Goal: Task Accomplishment & Management: Manage account settings

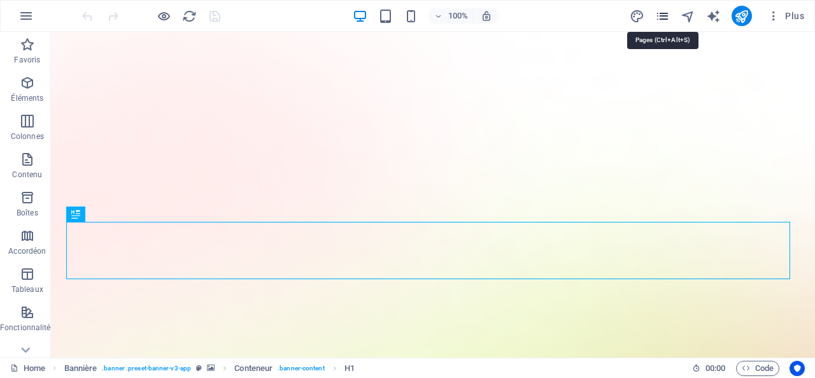
click at [662, 15] on icon "pages" at bounding box center [662, 16] width 15 height 15
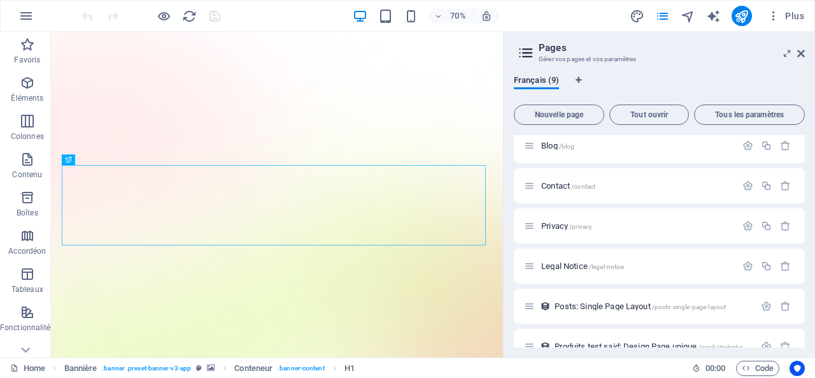
scroll to position [149, 0]
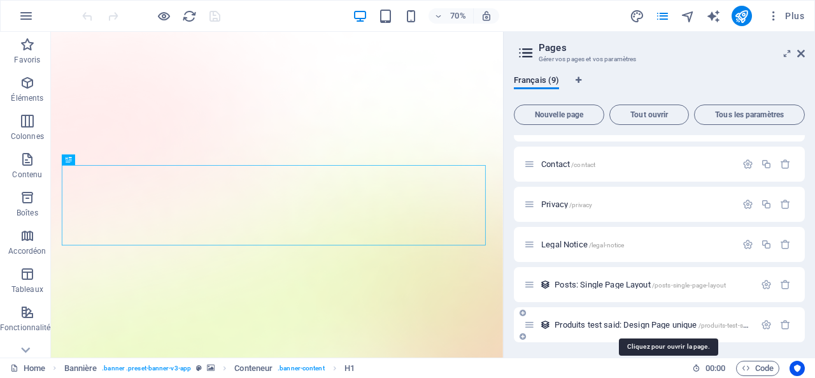
click at [613, 322] on span "Produits test said: Design Page unique /produits-test-said-élément" at bounding box center [666, 325] width 222 height 10
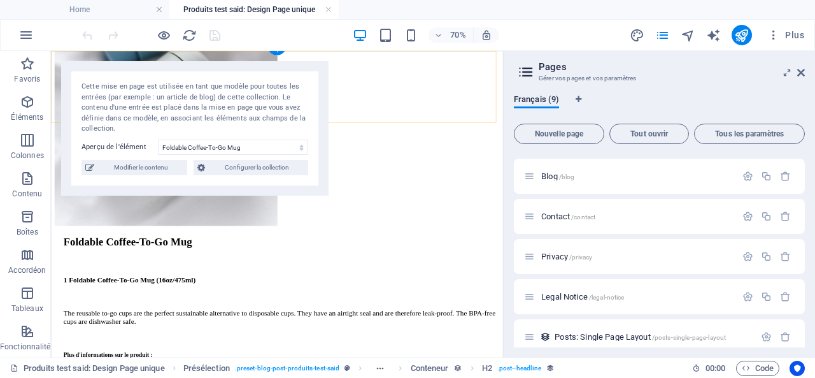
select select "68de818d72be648b3d0f0d1d"
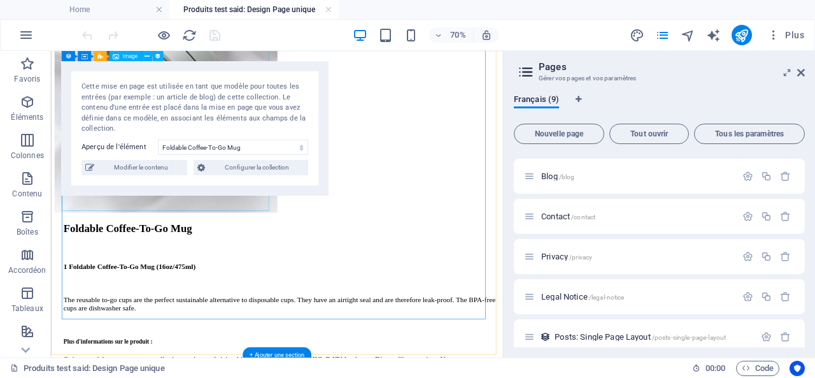
scroll to position [459, 0]
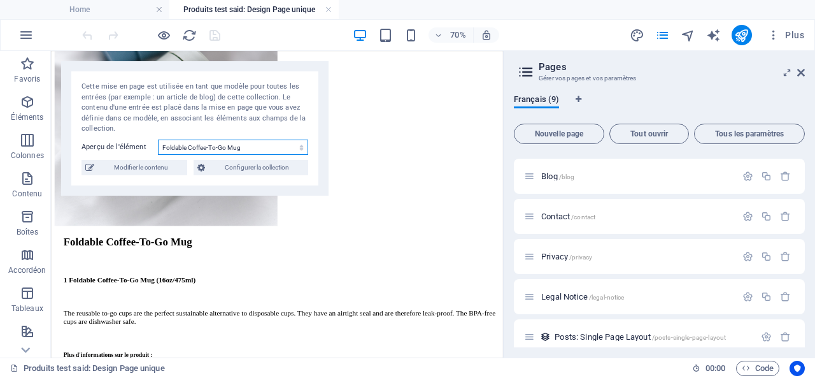
click at [278, 146] on select "Foldable Coffee-To-Go Mug Stainless Steel Drinking Bottle Organic Food Nets Nat…" at bounding box center [233, 146] width 150 height 15
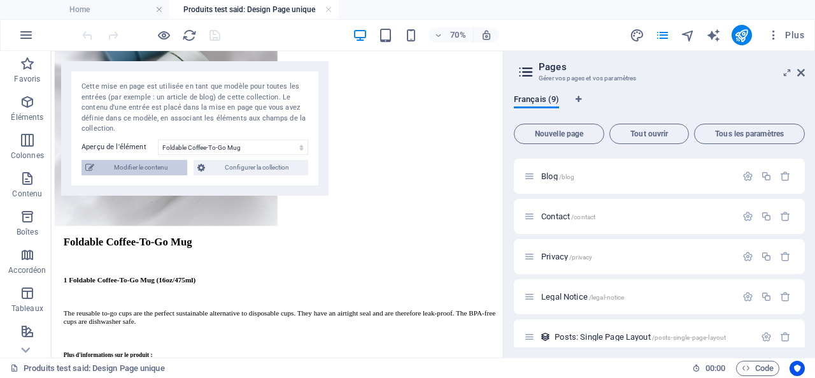
click at [136, 167] on span "Modifier le contenu" at bounding box center [140, 167] width 85 height 15
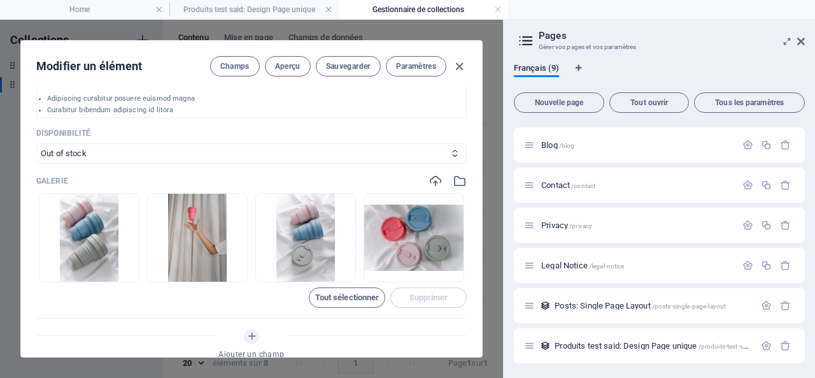
scroll to position [64, 0]
click at [338, 299] on span "Tout sélectionner" at bounding box center [347, 298] width 64 height 8
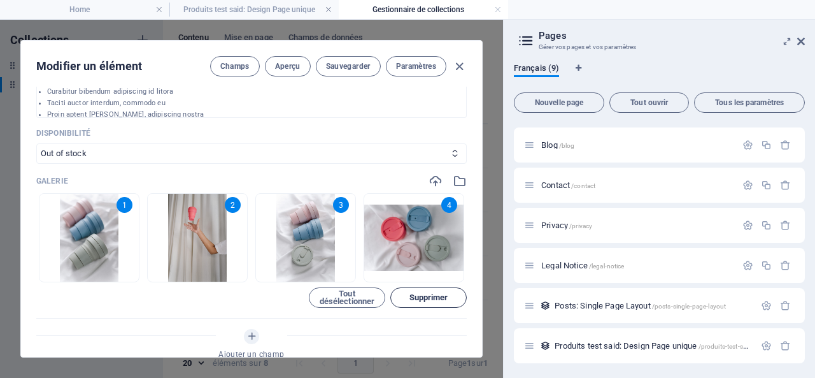
click at [422, 296] on span "Supprimer" at bounding box center [429, 298] width 39 height 8
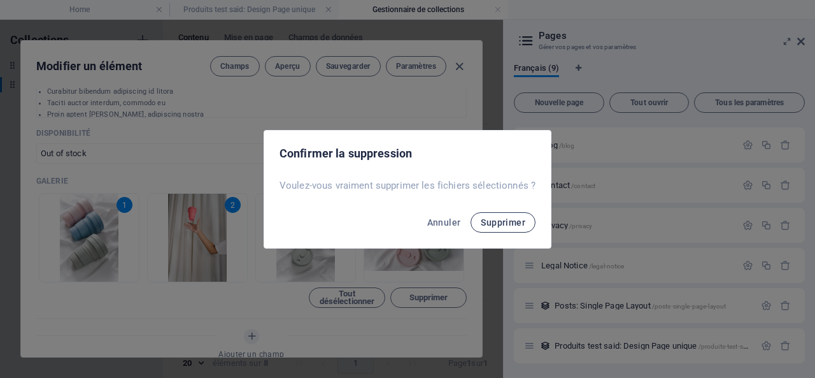
click at [507, 218] on span "Supprimer" at bounding box center [503, 222] width 45 height 10
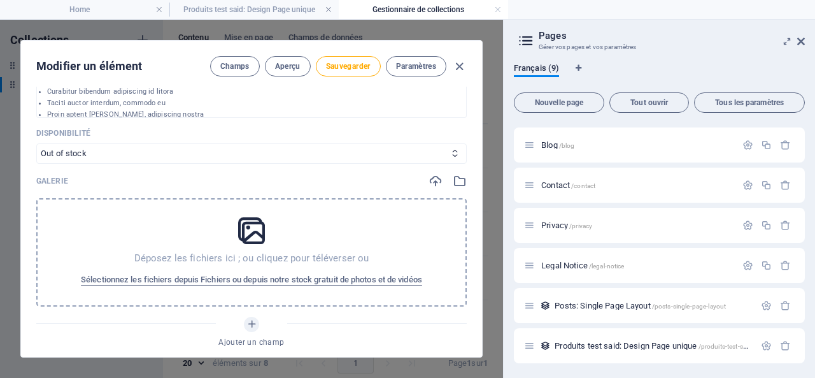
click at [252, 227] on icon at bounding box center [252, 231] width 32 height 32
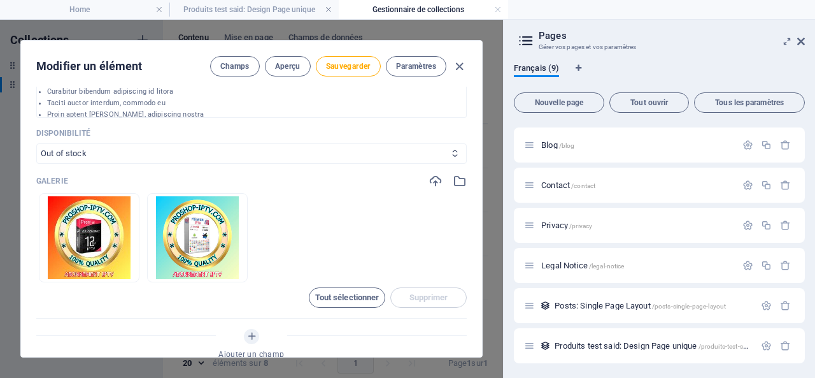
click at [315, 146] on select "In stock Out of stock" at bounding box center [251, 153] width 431 height 20
select select "In stock"
click at [36, 143] on select "In stock Out of stock" at bounding box center [251, 153] width 431 height 20
click at [95, 96] on li "Curabitur bibendum adipiscing id litora" at bounding box center [251, 91] width 409 height 11
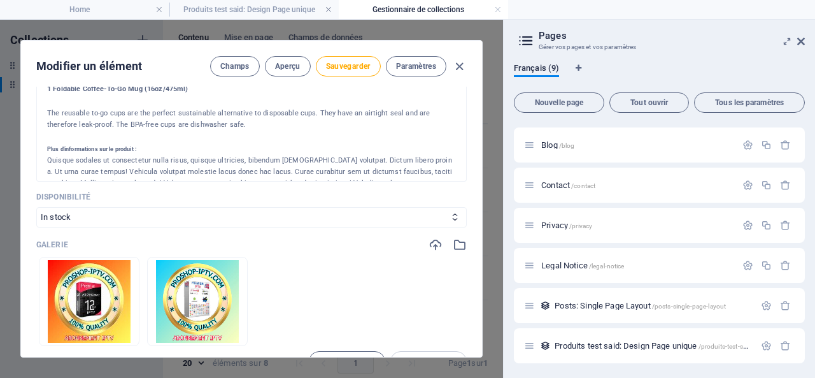
scroll to position [382, 0]
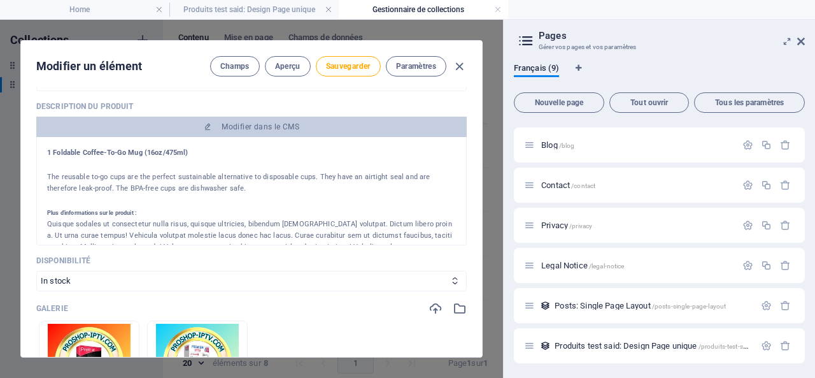
click at [57, 161] on div at bounding box center [251, 165] width 409 height 13
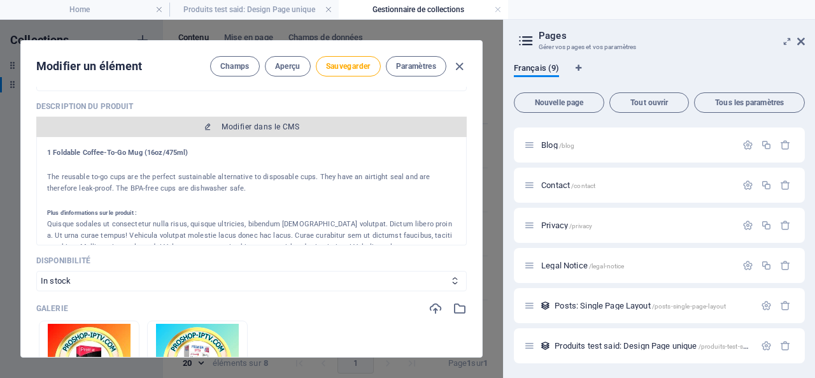
click at [206, 122] on span "Modifier dans le CMS" at bounding box center [251, 127] width 420 height 10
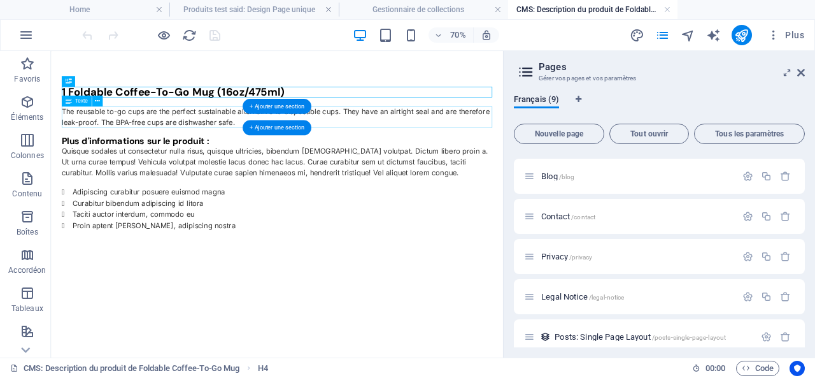
scroll to position [0, 0]
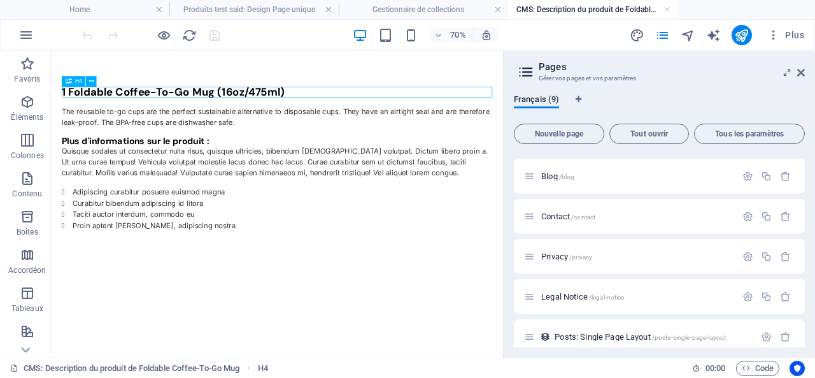
click at [429, 110] on div "1 Foldable Coffee-To-Go Mug (16oz/475ml)" at bounding box center [373, 109] width 615 height 15
click at [394, 108] on div "1 Foldable Coffee-To-Go Mug (16oz/475ml)" at bounding box center [373, 109] width 615 height 15
click at [98, 163] on div at bounding box center [373, 167] width 615 height 13
drag, startPoint x: 382, startPoint y: 106, endPoint x: 61, endPoint y: 111, distance: 321.1
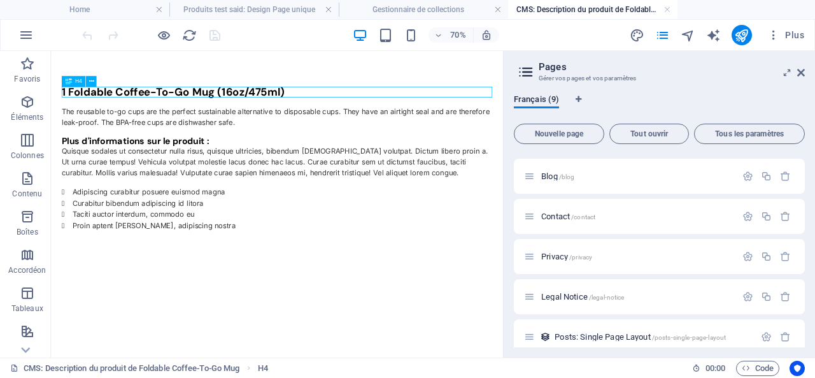
click at [61, 111] on div "1 Foldable Coffee-To-Go Mug (16oz/475ml) The reusable to-go cups are the perfec…" at bounding box center [374, 205] width 646 height 308
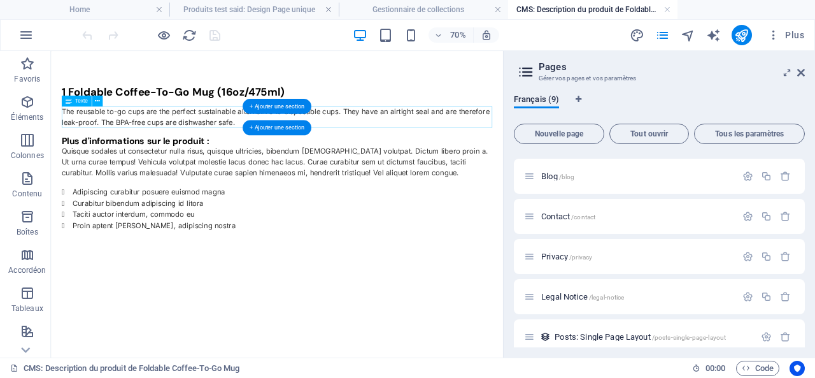
click at [174, 136] on div "The reusable to-go cups are the perfect sustainable alternative to disposable c…" at bounding box center [373, 145] width 615 height 31
click at [173, 143] on div "The reusable to-go cups are the perfect sustainable alternative to disposable c…" at bounding box center [373, 145] width 615 height 31
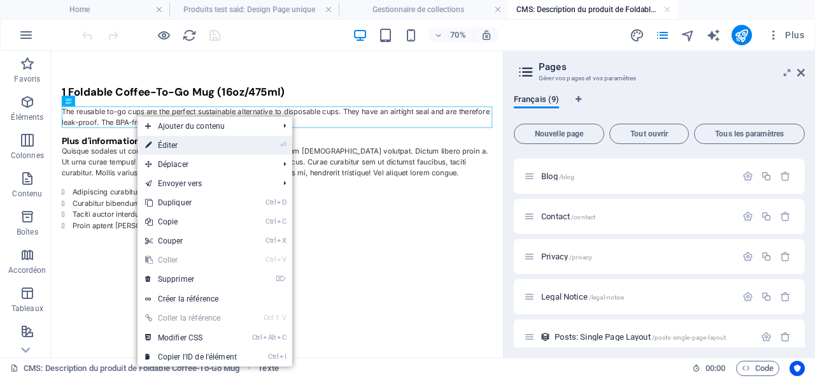
click at [173, 146] on link "⏎ Éditer" at bounding box center [191, 145] width 107 height 19
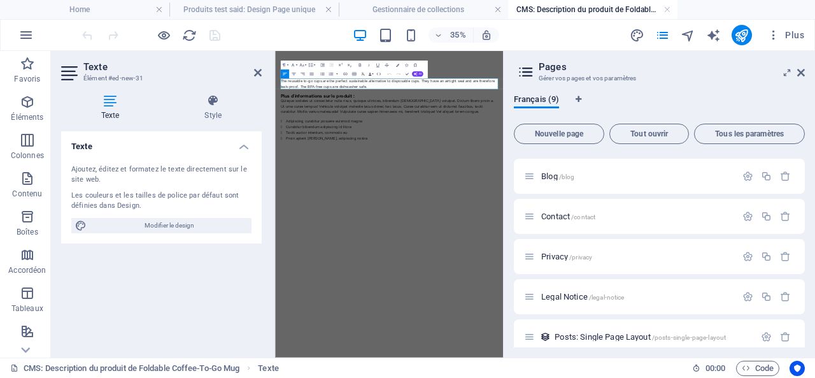
click at [115, 171] on div "Ajoutez, éditez et formatez le texte directement sur le site web." at bounding box center [161, 174] width 180 height 21
click at [86, 173] on div "Ajoutez, éditez et formatez le texte directement sur le site web." at bounding box center [161, 174] width 180 height 21
click at [112, 110] on h4 "Texte" at bounding box center [113, 107] width 104 height 27
click at [110, 103] on icon at bounding box center [110, 100] width 99 height 13
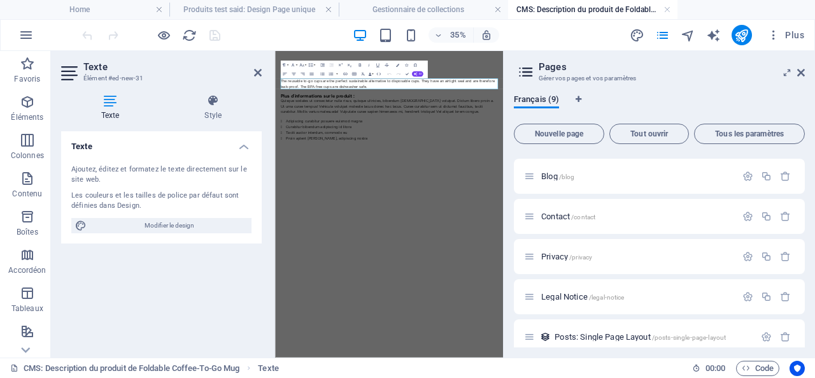
drag, startPoint x: 127, startPoint y: 201, endPoint x: 80, endPoint y: 176, distance: 53.8
click at [80, 180] on div "Ajoutez, éditez et formatez le texte directement sur le site web. Les couleurs …" at bounding box center [161, 198] width 201 height 89
click at [80, 142] on h4 "Texte" at bounding box center [161, 142] width 201 height 23
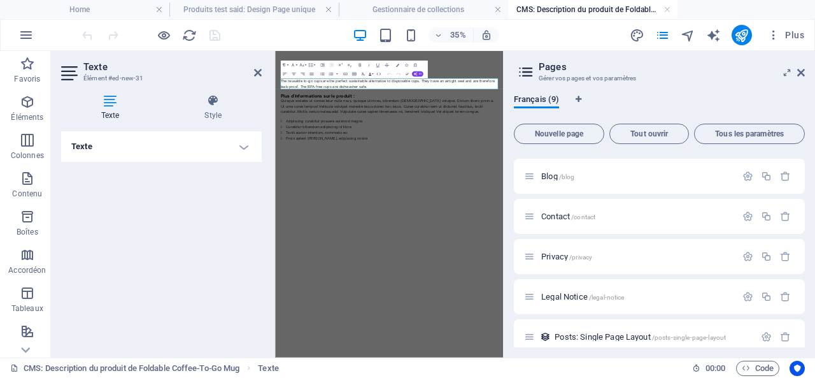
click at [241, 147] on h4 "Texte" at bounding box center [161, 146] width 201 height 31
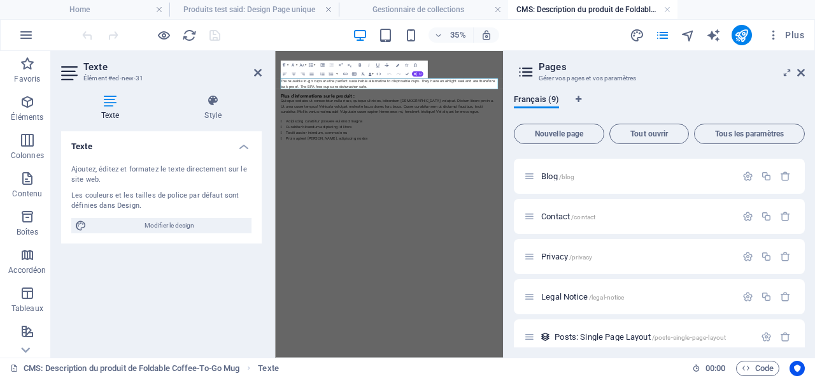
click at [113, 175] on div "Ajoutez, éditez et formatez le texte directement sur le site web." at bounding box center [161, 174] width 180 height 21
click at [171, 225] on span "Modifier le design" at bounding box center [168, 225] width 157 height 15
select select "600"
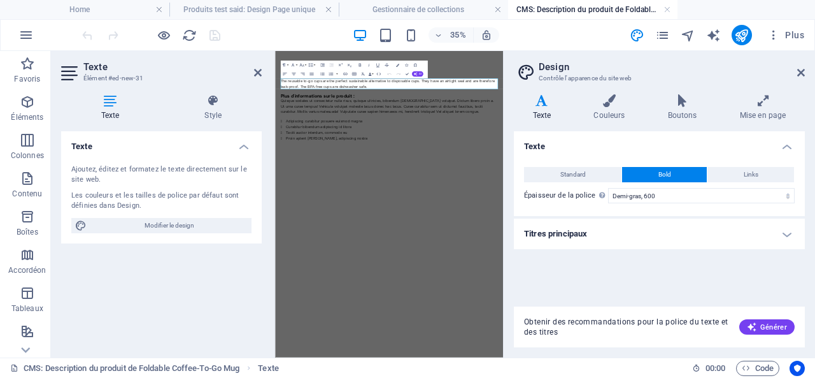
click at [139, 171] on div "Ajoutez, éditez et formatez le texte directement sur le site web." at bounding box center [161, 174] width 180 height 21
click at [113, 103] on icon at bounding box center [110, 100] width 99 height 13
click at [407, 201] on div "Quisque sodales ut consectetur nulla risus, quisque ultricies, bibendum euismod…" at bounding box center [600, 209] width 621 height 46
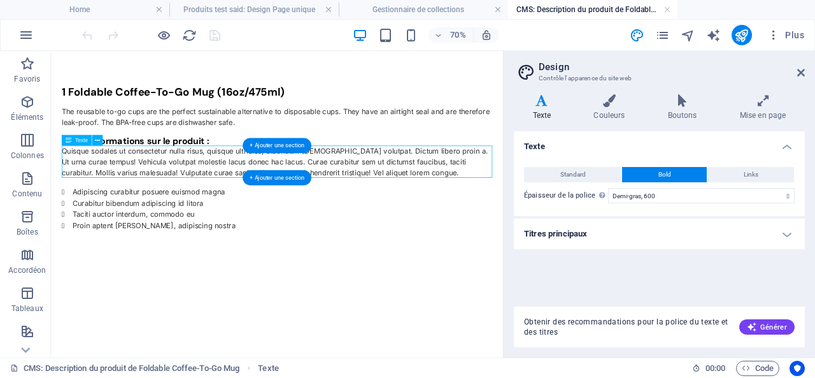
drag, startPoint x: 228, startPoint y: 199, endPoint x: 480, endPoint y: 213, distance: 252.0
click at [480, 213] on div "Quisque sodales ut consectetur nulla risus, quisque ultricies, bibendum euismod…" at bounding box center [373, 209] width 615 height 46
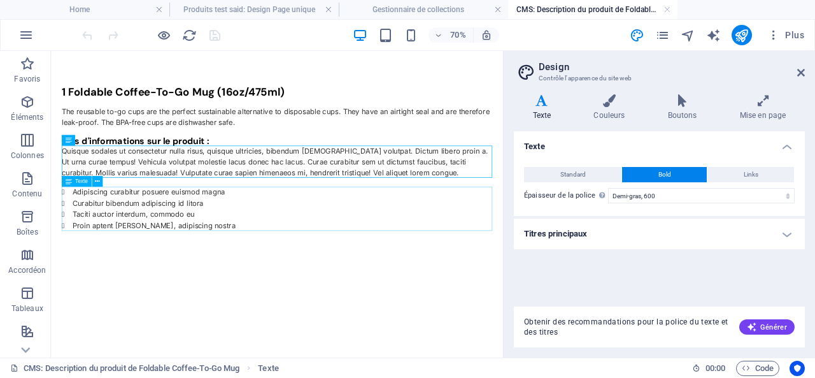
click at [80, 183] on span "Texte" at bounding box center [81, 180] width 13 height 5
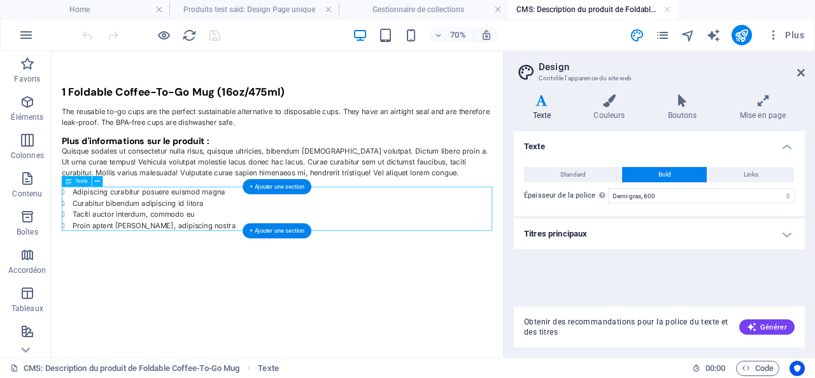
click at [172, 266] on div "Adipiscing curabitur posuere euismod magna Curabitur bibendum adipiscing id lit…" at bounding box center [373, 277] width 615 height 64
drag, startPoint x: 172, startPoint y: 266, endPoint x: 187, endPoint y: 252, distance: 20.3
click at [172, 266] on div "Adipiscing curabitur posuere euismod magna Curabitur bibendum adipiscing id lit…" at bounding box center [373, 277] width 615 height 64
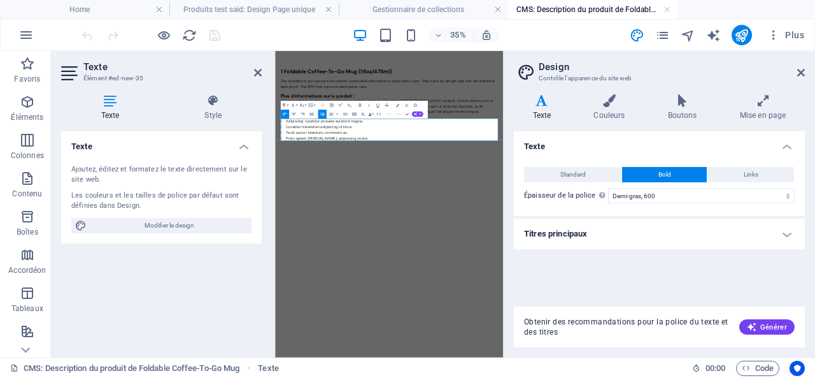
click at [69, 76] on icon at bounding box center [70, 73] width 19 height 20
click at [110, 101] on icon at bounding box center [110, 100] width 99 height 13
click at [508, 259] on li "Adipiscing curabitur posuere euismod magna" at bounding box center [609, 253] width 606 height 16
drag, startPoint x: 557, startPoint y: 262, endPoint x: 325, endPoint y: 265, distance: 231.9
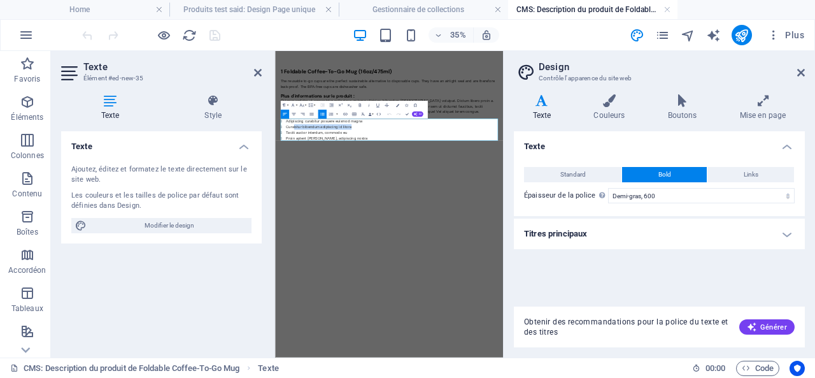
click at [328, 265] on li "Curabitur bibendum adipiscing id litora" at bounding box center [609, 269] width 606 height 16
click at [435, 32] on icon "button" at bounding box center [438, 35] width 9 height 8
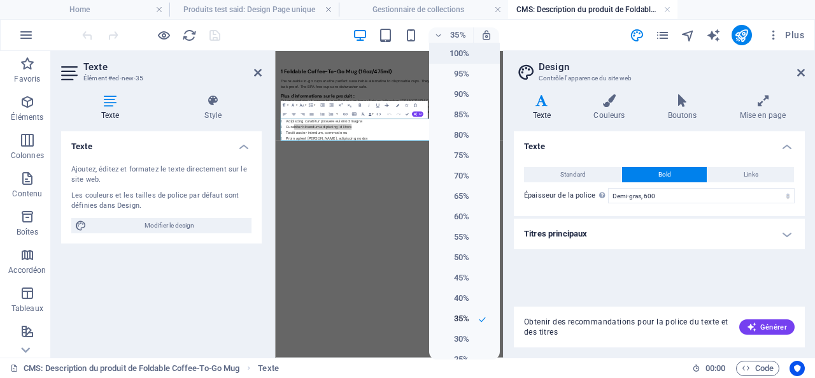
click at [461, 50] on h6 "100%" at bounding box center [453, 53] width 32 height 15
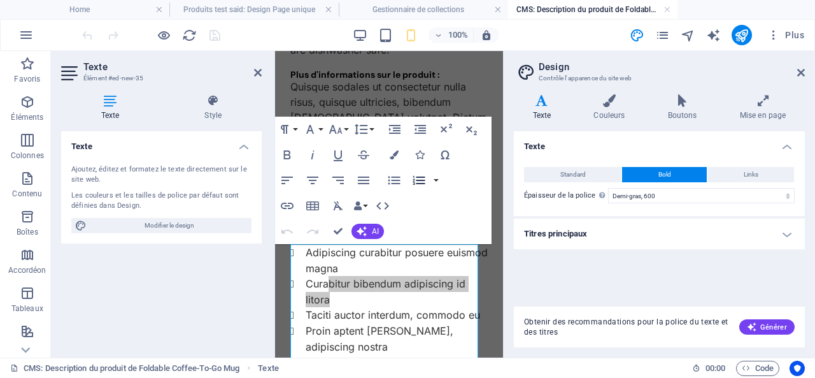
scroll to position [168, 0]
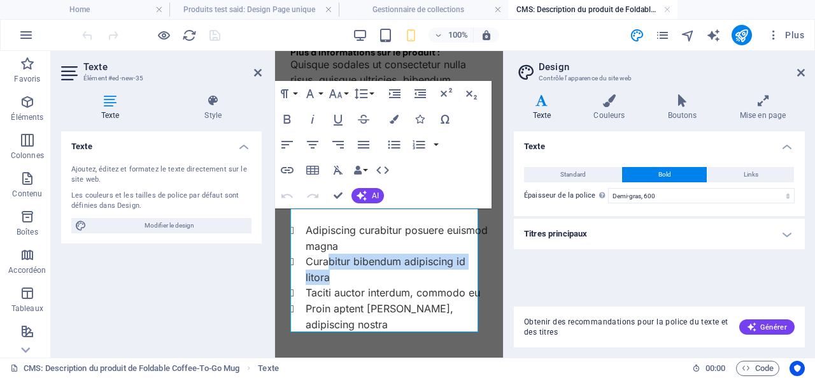
click at [376, 255] on li "Curabitur bibendum adipiscing id litora" at bounding box center [397, 269] width 182 height 31
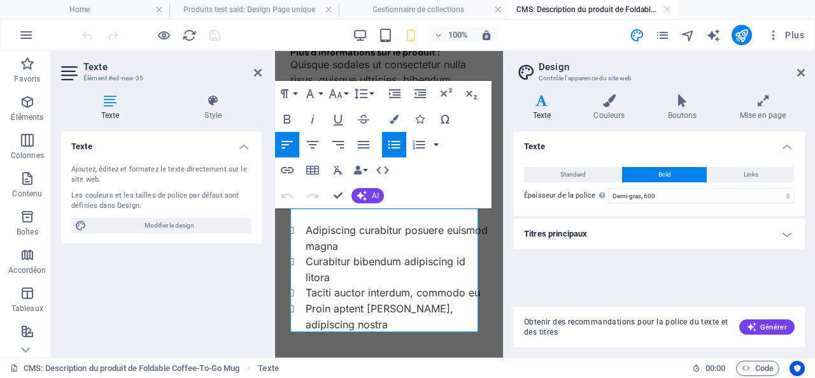
scroll to position [104, 0]
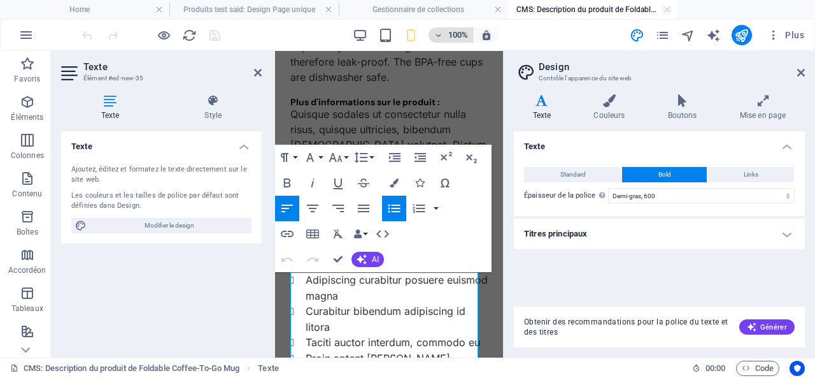
click at [437, 35] on icon "button" at bounding box center [438, 35] width 9 height 8
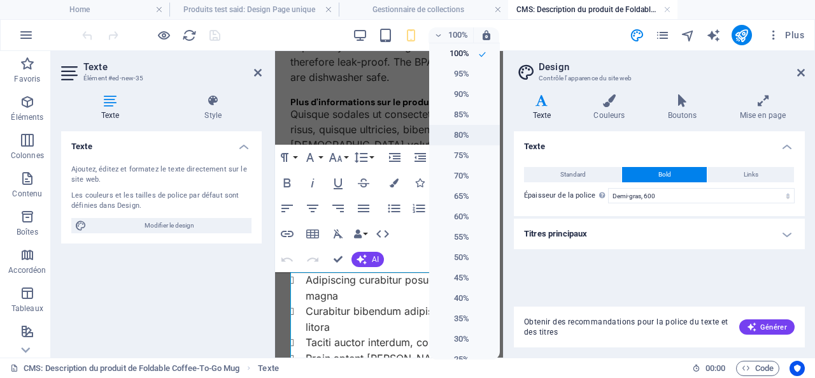
click at [463, 132] on h6 "80%" at bounding box center [453, 134] width 32 height 15
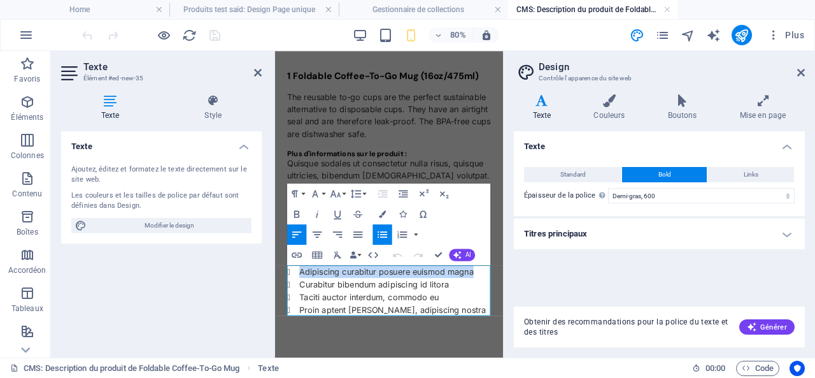
drag, startPoint x: 529, startPoint y: 329, endPoint x: 307, endPoint y: 326, distance: 221.7
click at [307, 326] on li "Adipiscing curabitur posuere euismod magna" at bounding box center [425, 326] width 239 height 16
drag, startPoint x: 374, startPoint y: 326, endPoint x: 304, endPoint y: 328, distance: 70.1
click at [306, 328] on li "description 1" at bounding box center [425, 326] width 239 height 16
drag, startPoint x: 320, startPoint y: 328, endPoint x: 348, endPoint y: 350, distance: 35.3
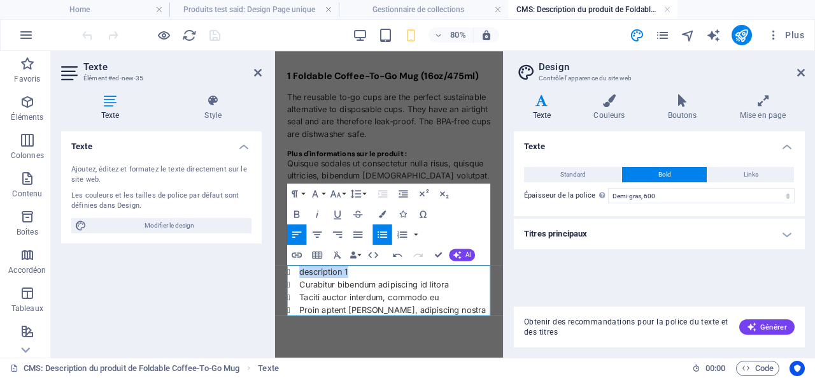
click at [348, 350] on li "Taciti auctor interdum, commodo eu" at bounding box center [425, 358] width 239 height 16
drag, startPoint x: 359, startPoint y: 324, endPoint x: 304, endPoint y: 322, distance: 54.2
click at [306, 322] on li "description 1" at bounding box center [425, 326] width 239 height 16
copy li "description"
drag, startPoint x: 494, startPoint y: 342, endPoint x: 304, endPoint y: 341, distance: 189.8
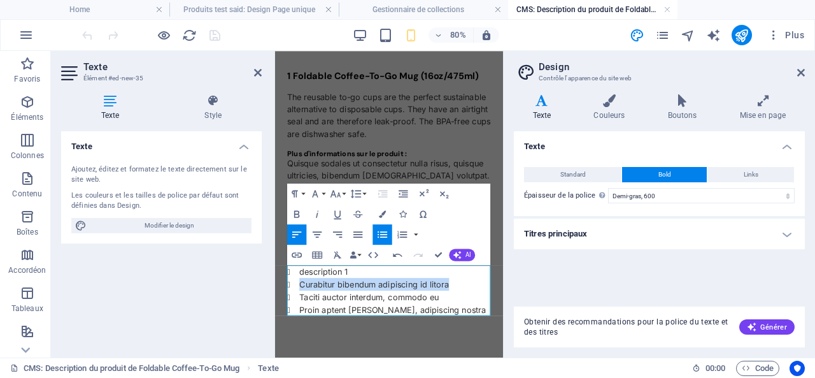
click at [306, 342] on li "Curabitur bibendum adipiscing id litora" at bounding box center [425, 342] width 239 height 16
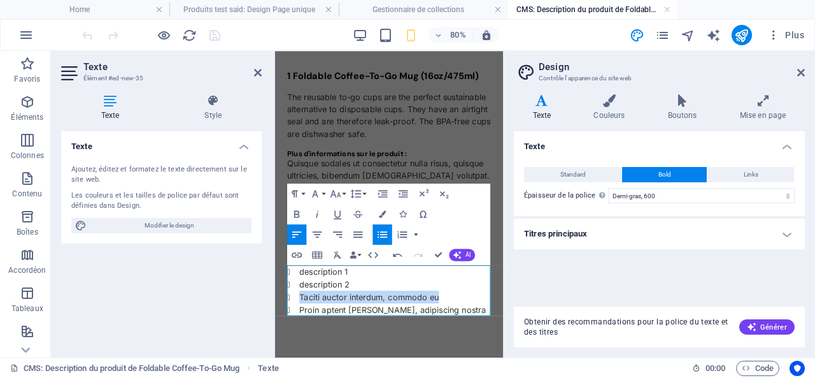
drag, startPoint x: 485, startPoint y: 355, endPoint x: 308, endPoint y: 359, distance: 176.5
click at [308, 359] on li "Taciti auctor interdum, commodo eu" at bounding box center [425, 358] width 239 height 16
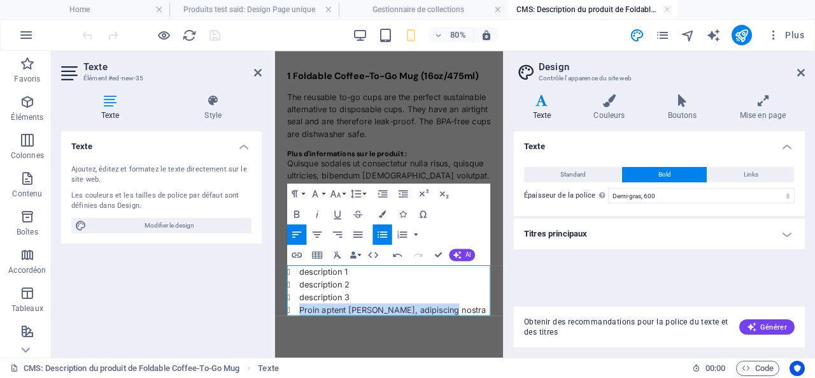
drag, startPoint x: 483, startPoint y: 373, endPoint x: 306, endPoint y: 376, distance: 176.5
click at [306, 376] on li "Proin aptent mattis, adipiscing nostra" at bounding box center [425, 374] width 239 height 16
click at [173, 285] on div "Texte Ajoutez, éditez et formatez le texte directement sur le site web. Les cou…" at bounding box center [161, 239] width 201 height 216
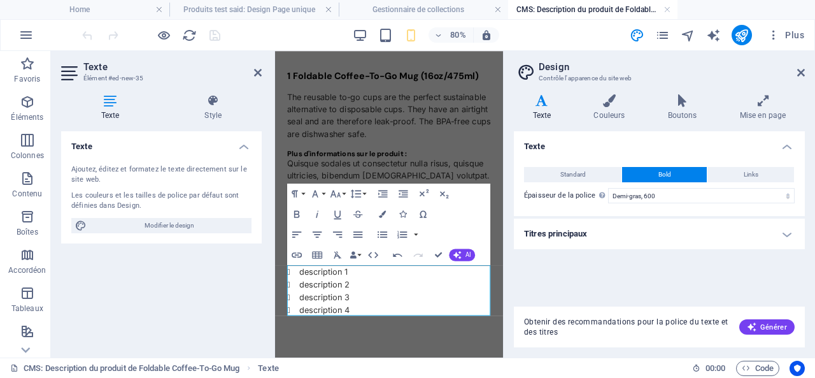
click at [562, 275] on div "Texte Standard Bold Links Couleur de la police Police Inter Taille de la police…" at bounding box center [659, 213] width 291 height 165
click at [215, 30] on div at bounding box center [151, 35] width 143 height 20
click at [256, 68] on icon at bounding box center [258, 73] width 8 height 10
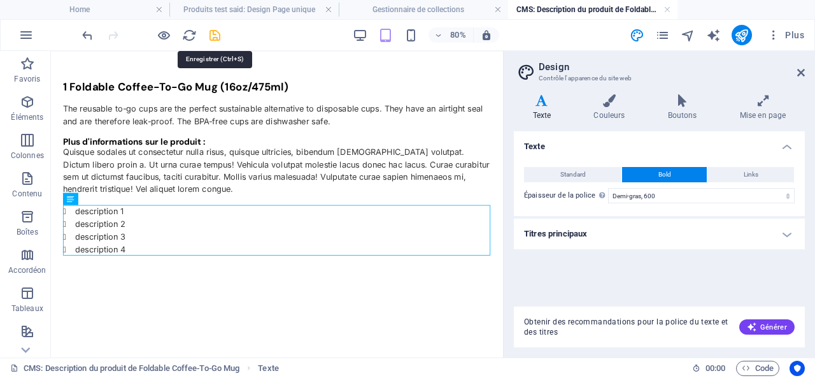
click at [218, 34] on icon "save" at bounding box center [215, 35] width 15 height 15
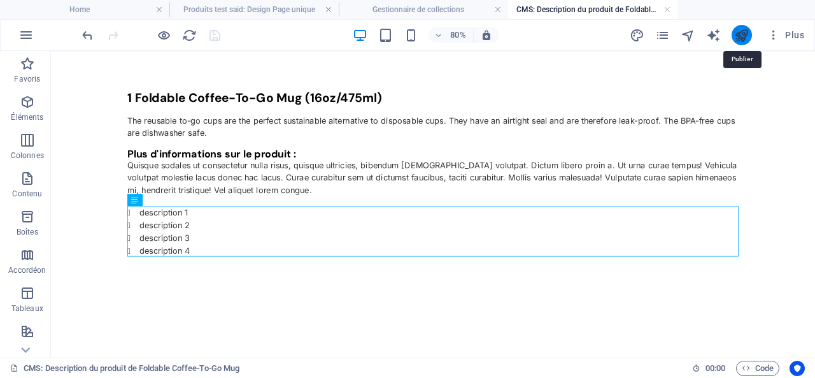
click at [745, 33] on icon "publish" at bounding box center [741, 35] width 15 height 15
click at [741, 36] on icon "publish" at bounding box center [741, 35] width 15 height 15
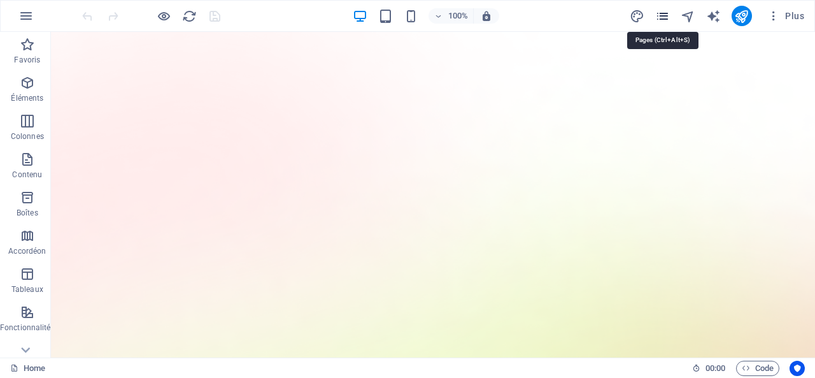
click at [664, 13] on icon "pages" at bounding box center [662, 16] width 15 height 15
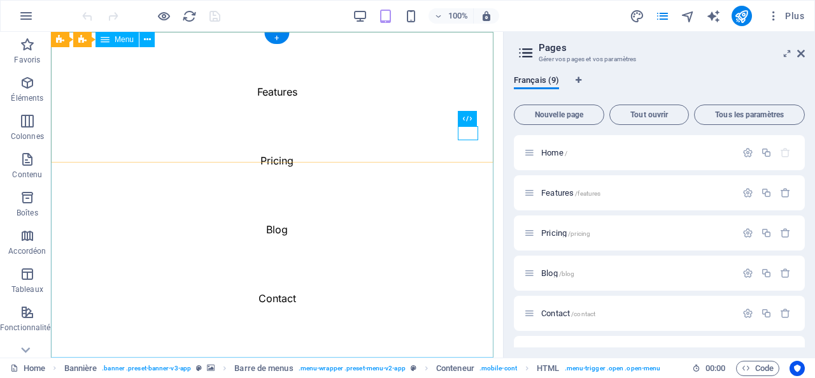
click at [349, 65] on nav "Features Pricing Blog Contact" at bounding box center [277, 194] width 452 height 325
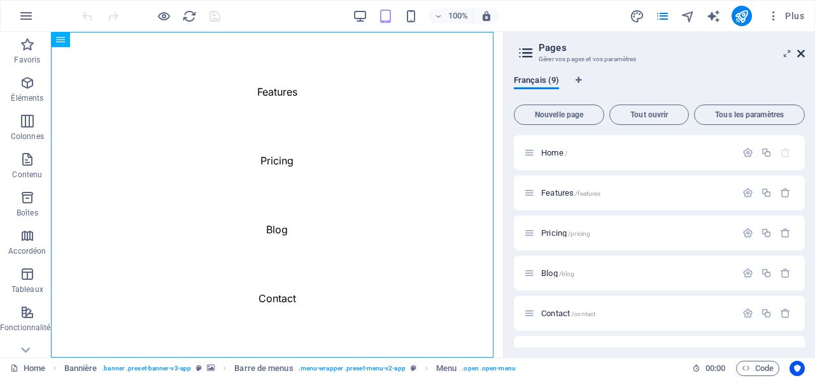
click at [799, 55] on icon at bounding box center [801, 53] width 8 height 10
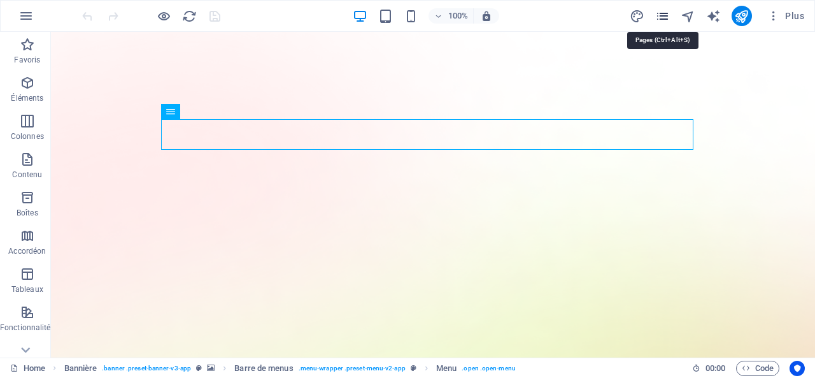
click at [662, 17] on icon "pages" at bounding box center [662, 16] width 15 height 15
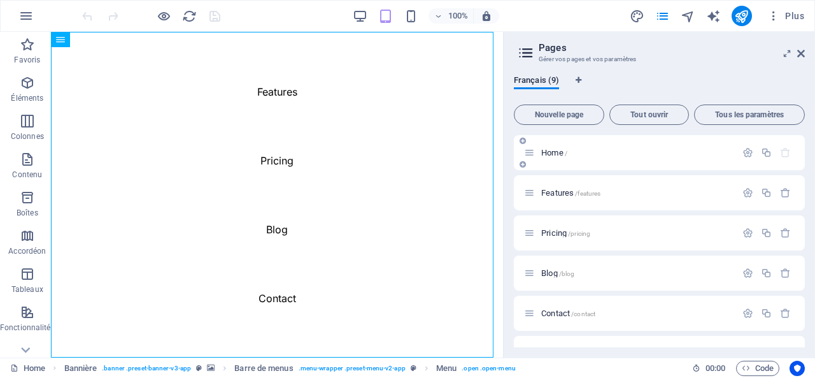
click at [536, 154] on div "Home /" at bounding box center [630, 152] width 212 height 15
click at [559, 154] on span "Home /" at bounding box center [554, 153] width 26 height 10
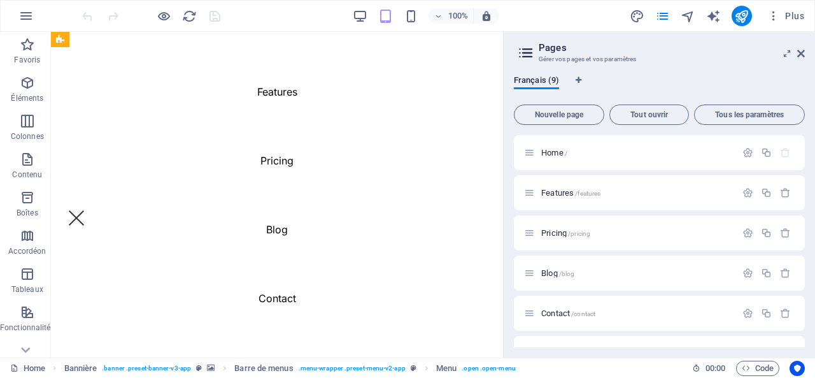
scroll to position [3746, 0]
click at [23, 170] on p "Contenu" at bounding box center [27, 174] width 30 height 10
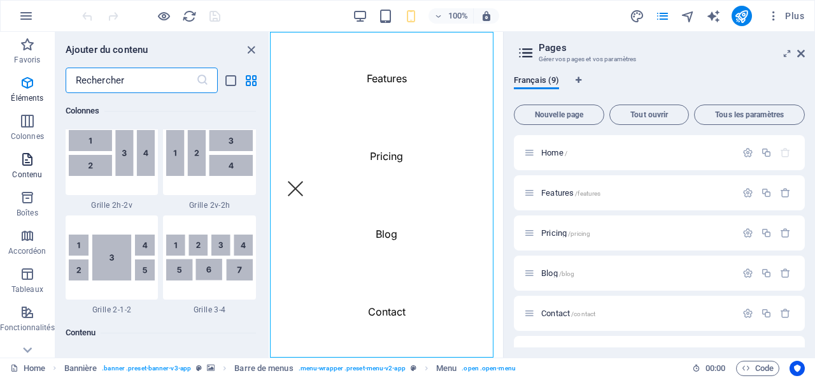
scroll to position [2229, 0]
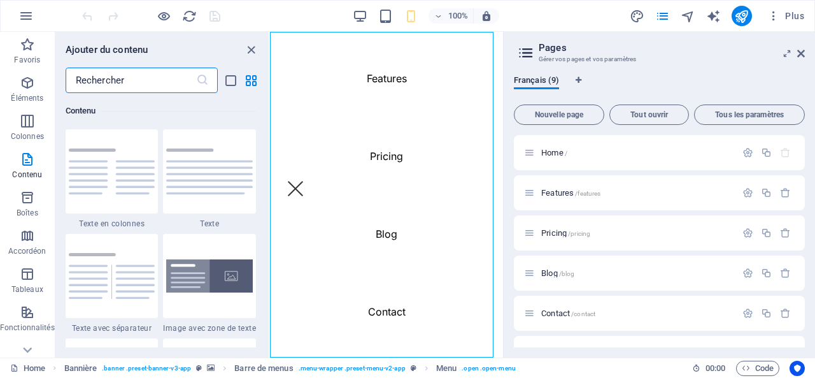
click at [524, 49] on icon at bounding box center [526, 53] width 19 height 18
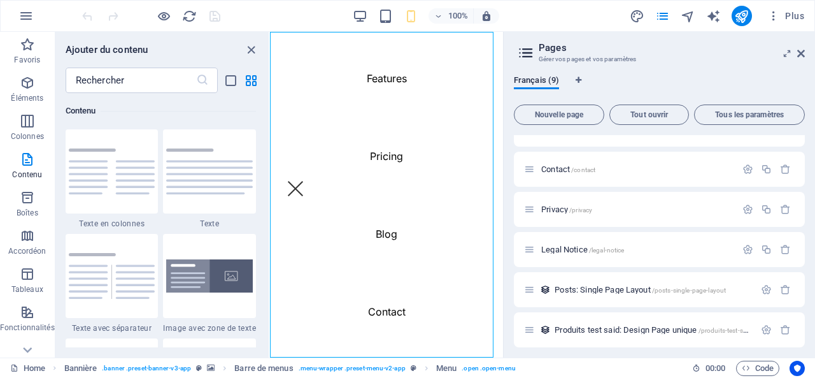
scroll to position [149, 0]
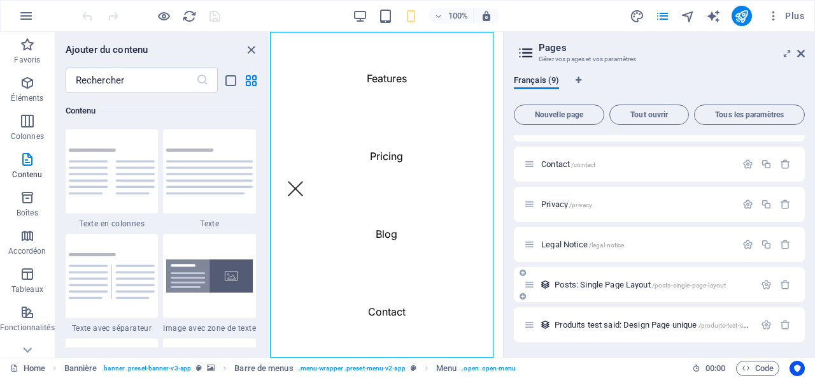
click at [668, 287] on span "/posts-single-page-layout" at bounding box center [689, 285] width 74 height 7
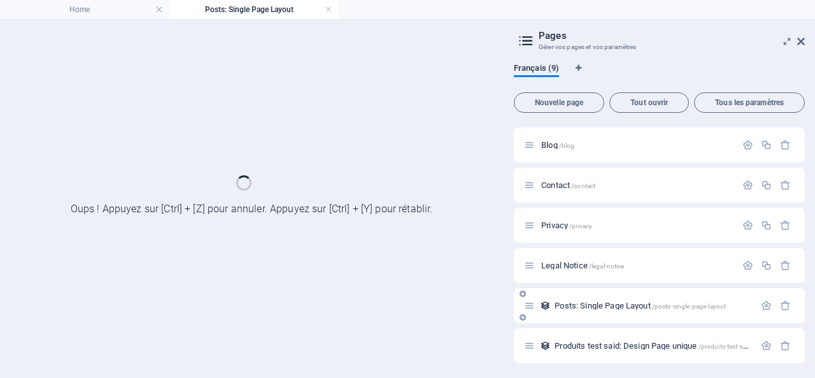
scroll to position [0, 0]
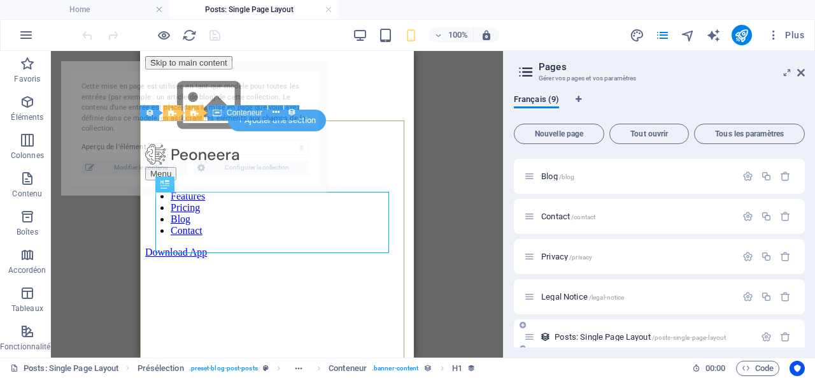
select select "68de6aba3c977023e20182bb"
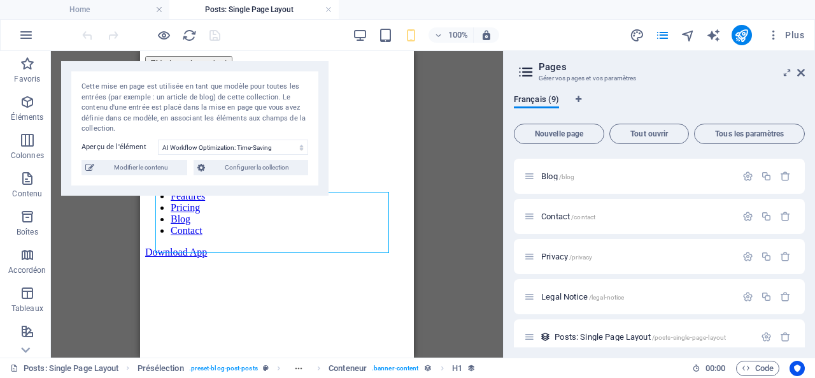
scroll to position [168, 0]
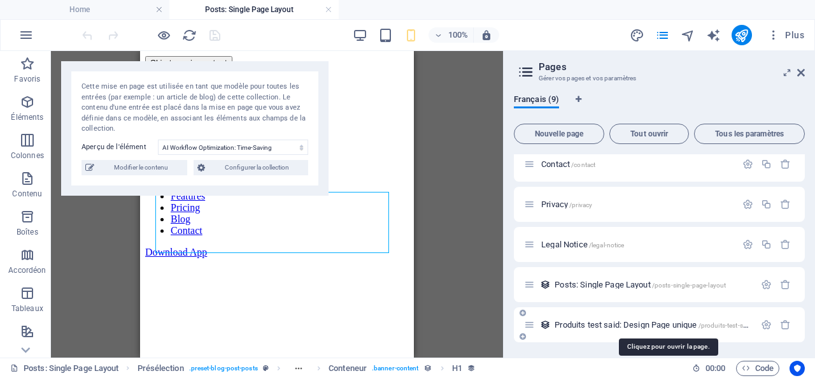
click at [633, 323] on span "Produits test said: Design Page unique /produits-test-said-élément" at bounding box center [666, 325] width 222 height 10
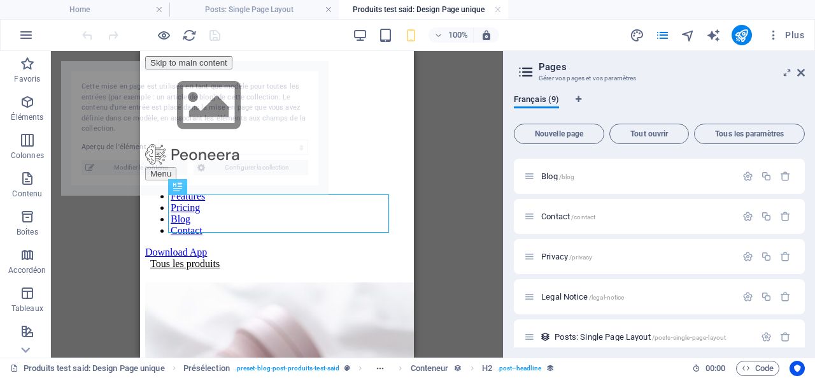
scroll to position [518, 0]
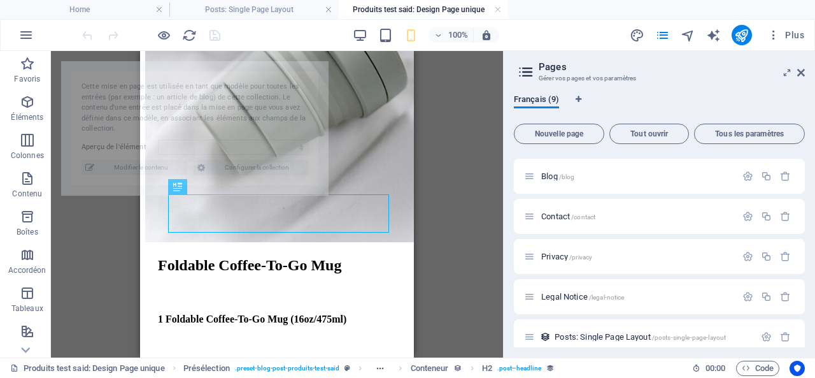
select select "68de818d72be648b3d0f0d1d"
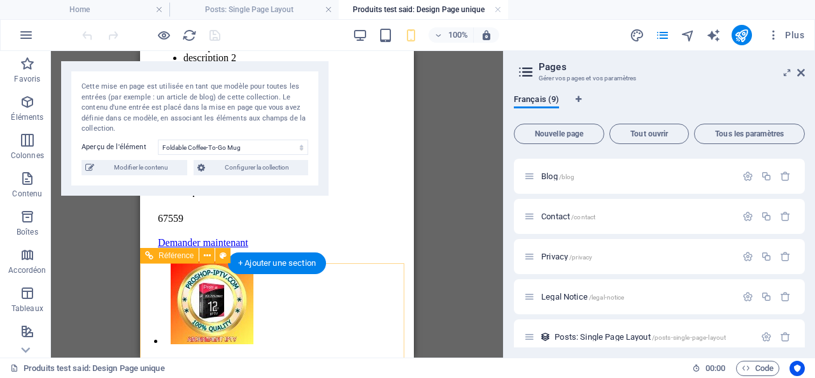
scroll to position [1052, 0]
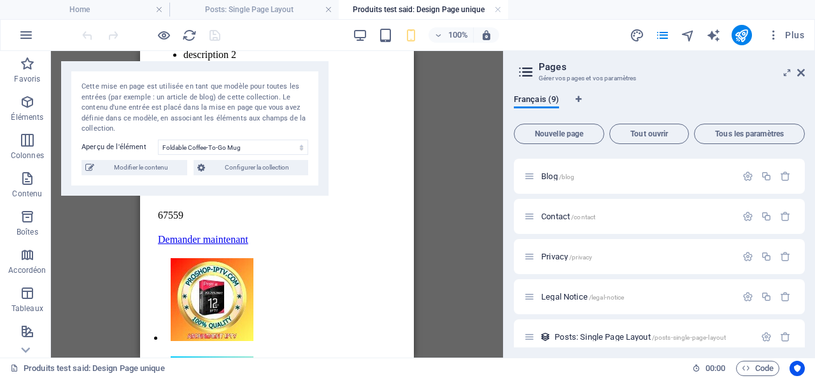
click at [436, 111] on div "Glissez et déposez l'élément de votre choix pour remplacer le contenu existant.…" at bounding box center [277, 204] width 452 height 306
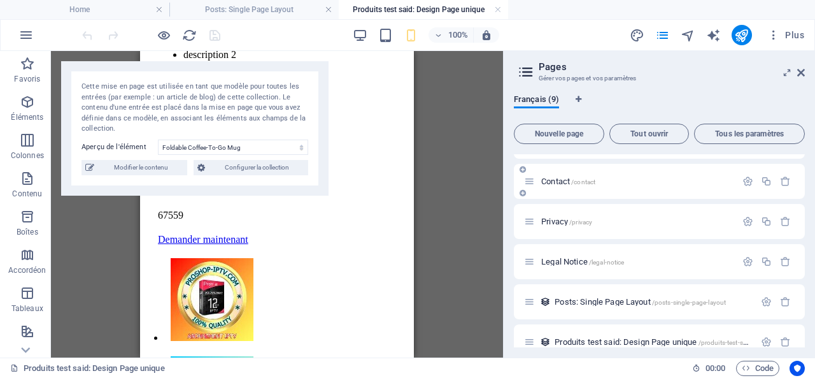
scroll to position [168, 0]
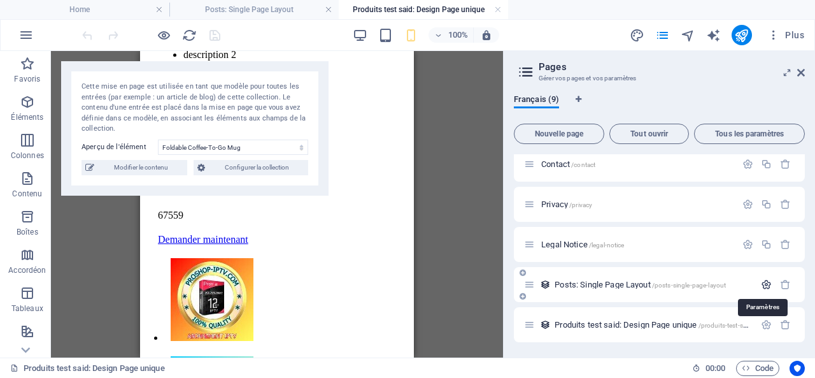
click at [764, 285] on icon "button" at bounding box center [766, 284] width 11 height 11
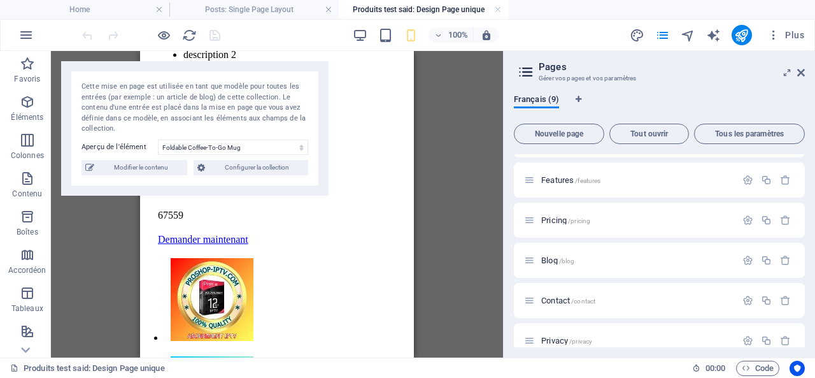
scroll to position [0, 0]
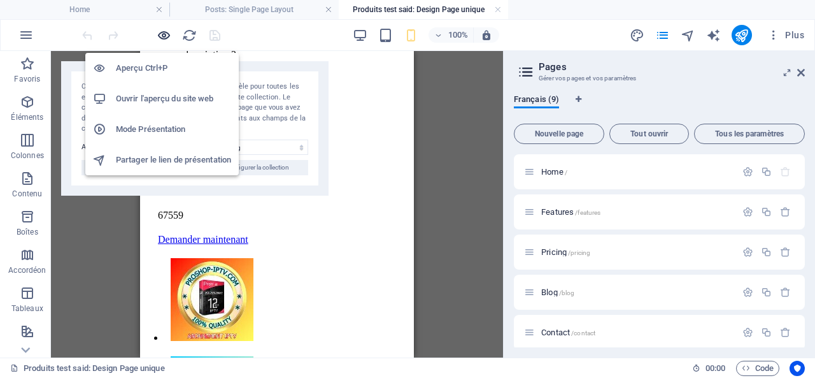
click at [161, 34] on icon "button" at bounding box center [164, 35] width 15 height 15
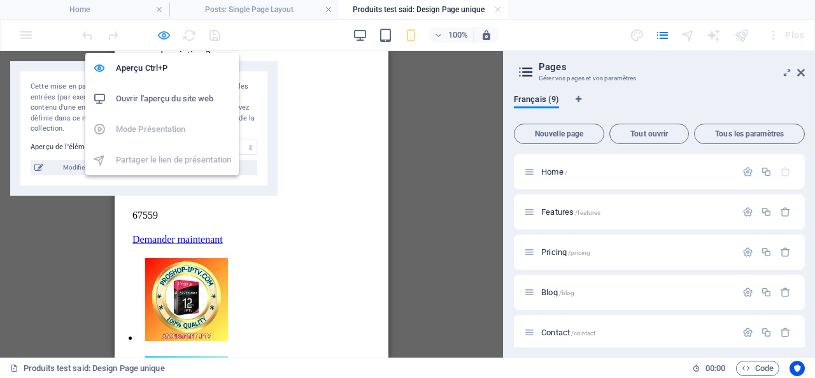
scroll to position [1044, 0]
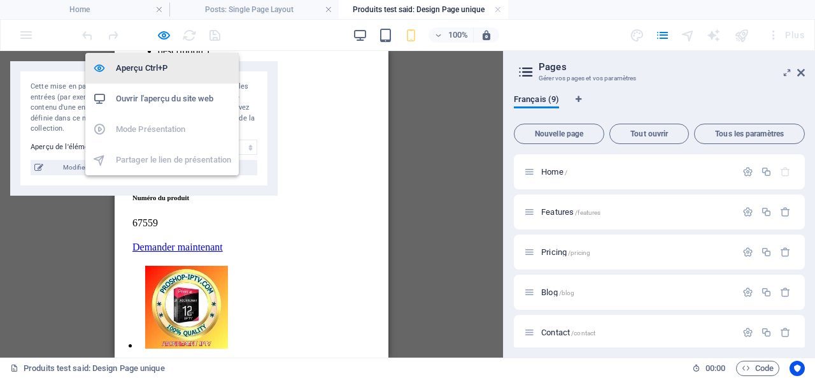
click at [134, 63] on h6 "Aperçu Ctrl+P" at bounding box center [173, 68] width 115 height 15
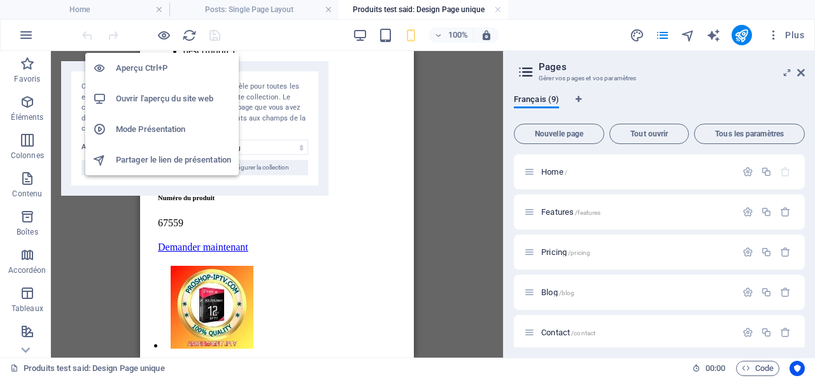
scroll to position [1052, 0]
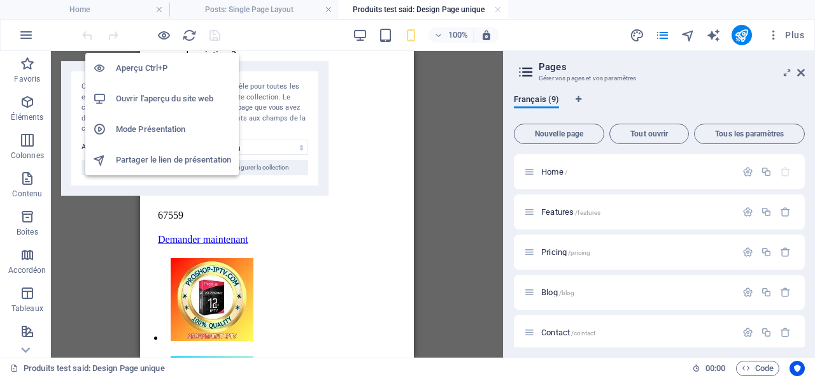
click at [189, 99] on h6 "Ouvrir l'aperçu du site web" at bounding box center [173, 98] width 115 height 15
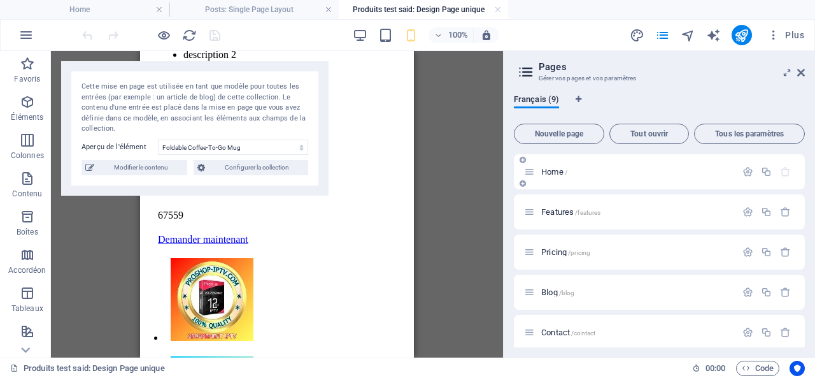
click at [554, 171] on span "Home /" at bounding box center [554, 172] width 26 height 10
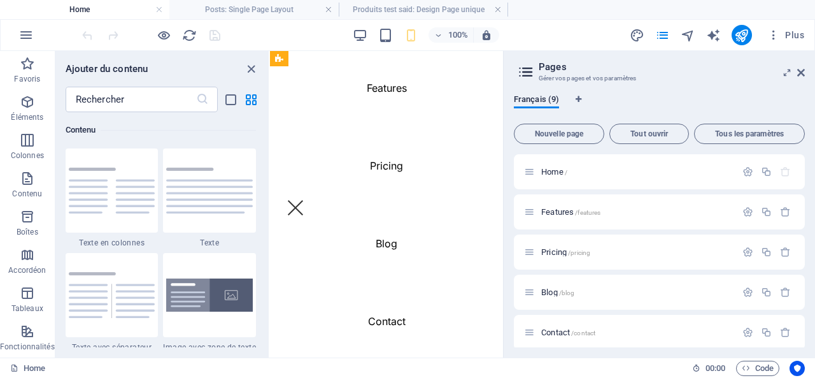
scroll to position [3448, 0]
drag, startPoint x: 249, startPoint y: 67, endPoint x: 126, endPoint y: 52, distance: 123.8
click at [249, 67] on icon "close panel" at bounding box center [251, 69] width 15 height 15
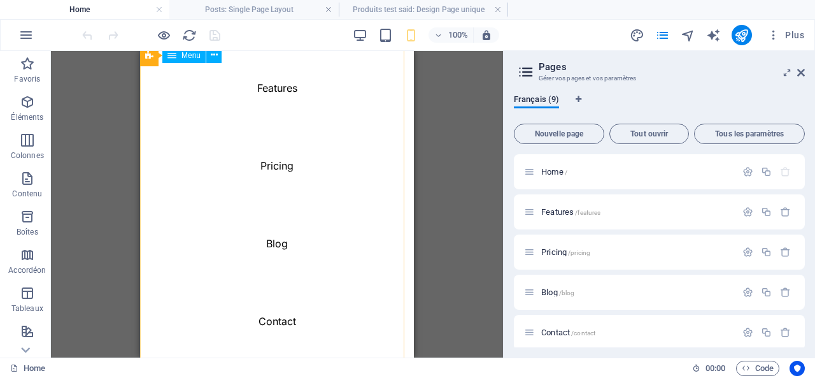
scroll to position [0, 0]
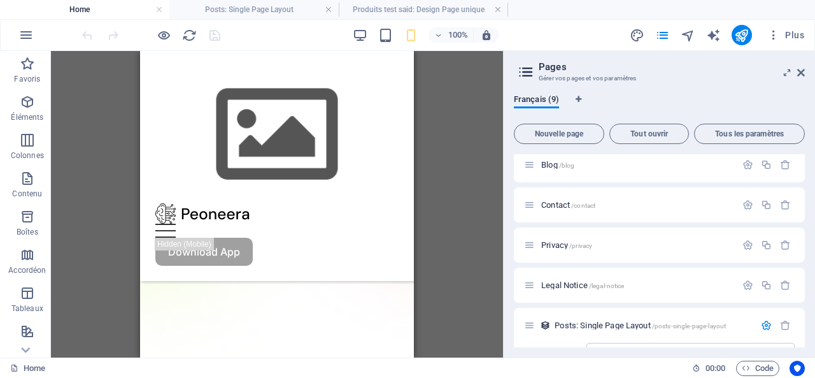
scroll to position [255, 0]
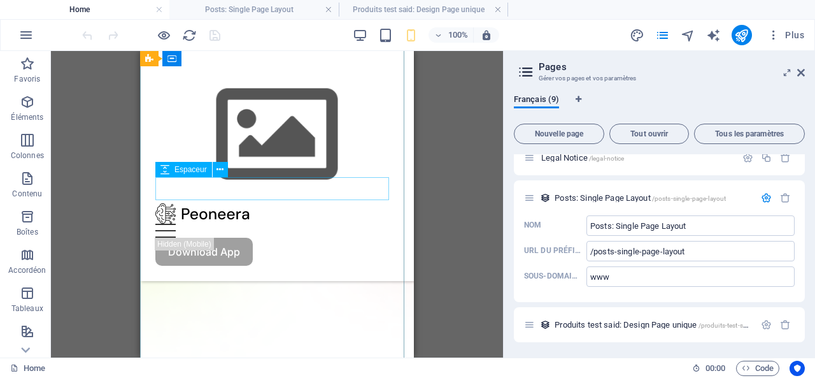
drag, startPoint x: 717, startPoint y: 374, endPoint x: 182, endPoint y: 190, distance: 565.6
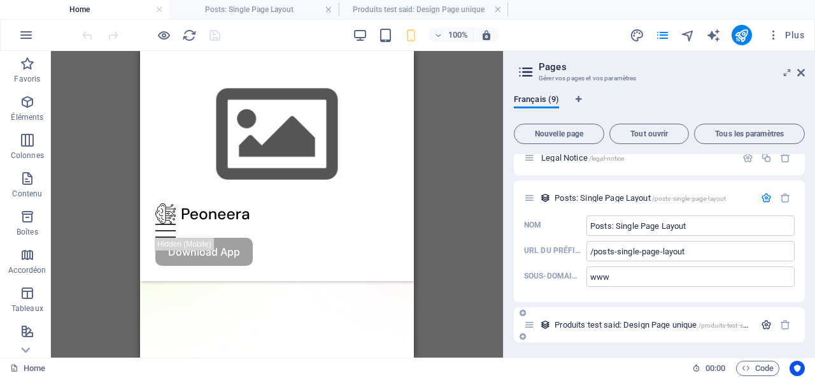
click at [766, 327] on icon "button" at bounding box center [766, 324] width 11 height 11
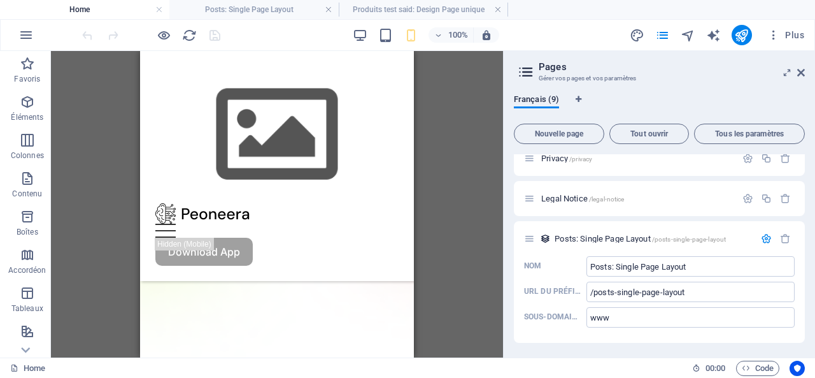
scroll to position [0, 0]
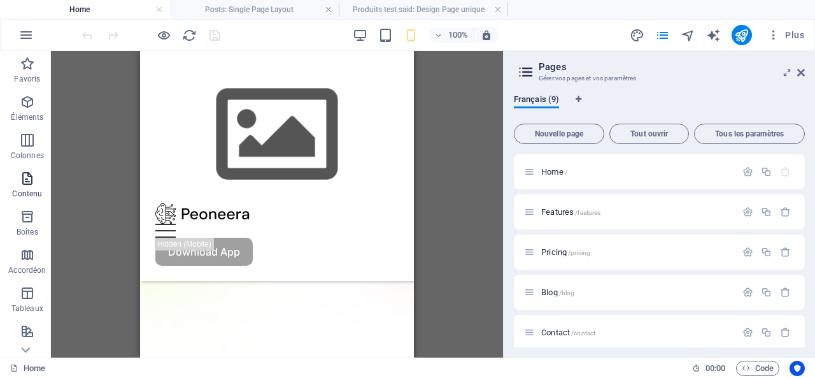
click at [24, 183] on icon "button" at bounding box center [27, 178] width 15 height 15
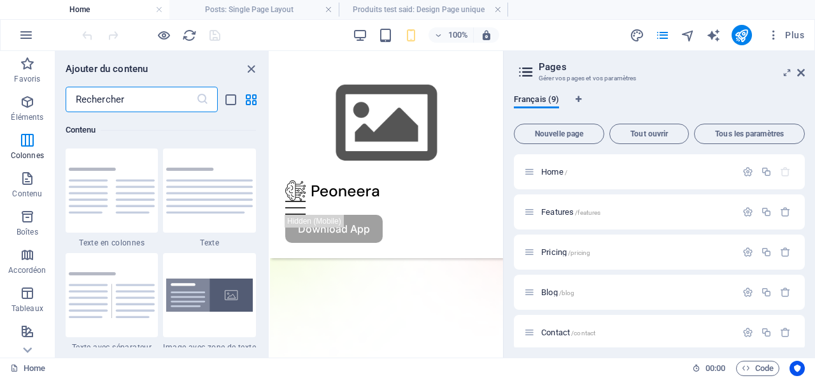
scroll to position [1974, 0]
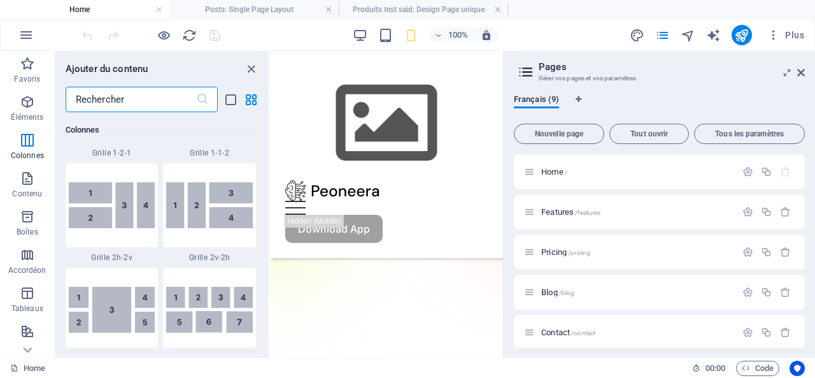
drag, startPoint x: 139, startPoint y: 104, endPoint x: 122, endPoint y: 103, distance: 16.6
click at [122, 103] on input "text" at bounding box center [131, 99] width 131 height 25
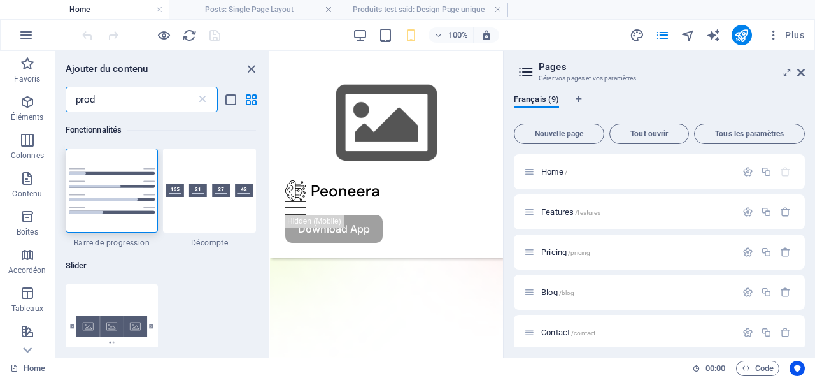
scroll to position [0, 0]
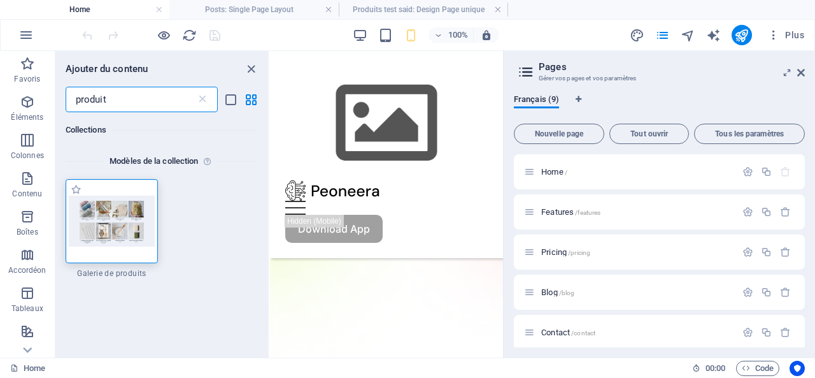
type input "produit"
click at [104, 213] on img at bounding box center [112, 221] width 87 height 51
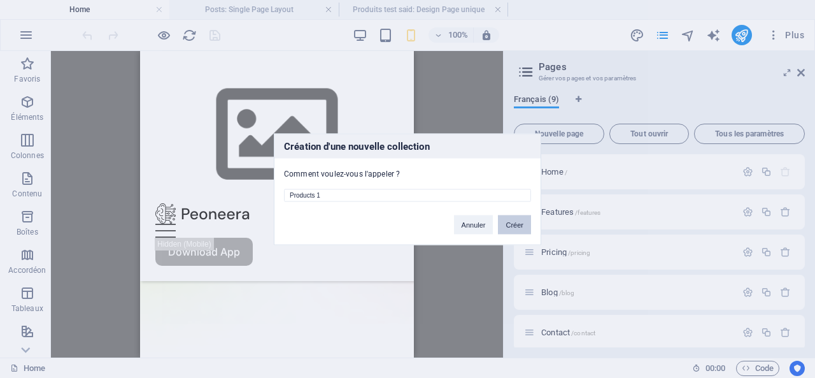
type input "Products 1"
click at [512, 225] on button "Créer" at bounding box center [514, 224] width 33 height 19
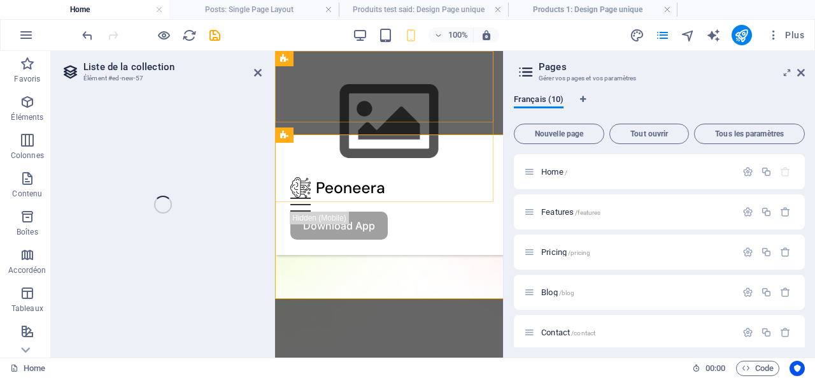
select select "68ded302af89e349ff0dd1af"
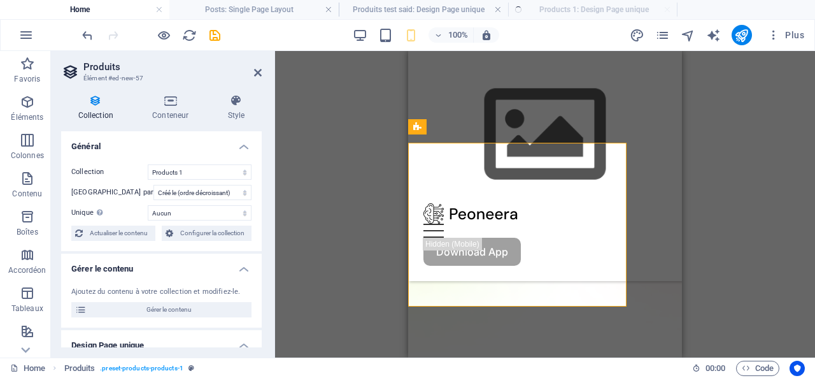
select select "createdAt_DESC"
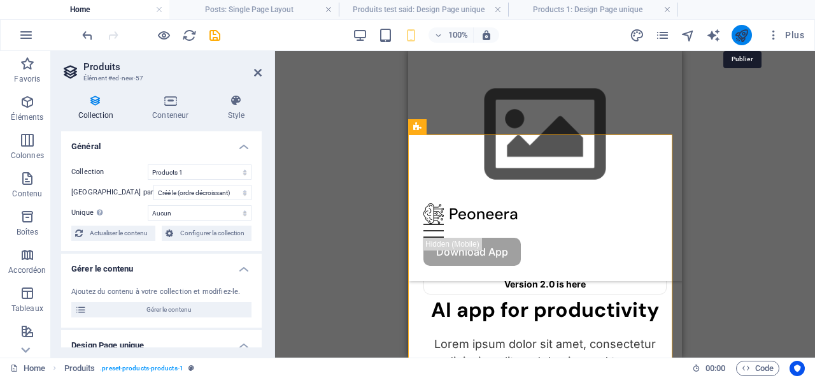
click at [741, 35] on icon "publish" at bounding box center [741, 35] width 15 height 15
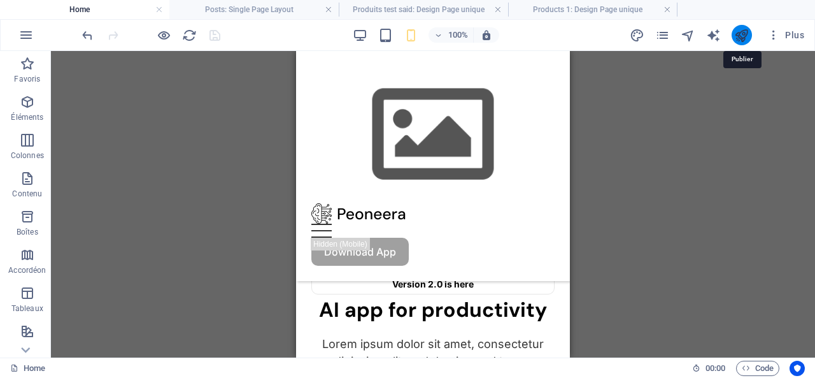
click at [740, 31] on icon "publish" at bounding box center [741, 35] width 15 height 15
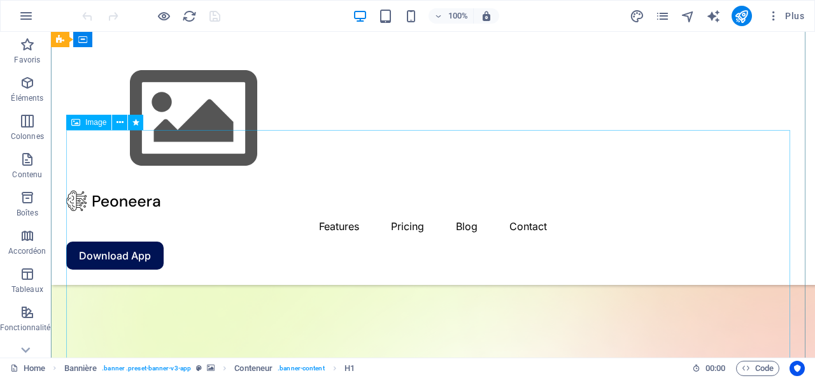
scroll to position [255, 0]
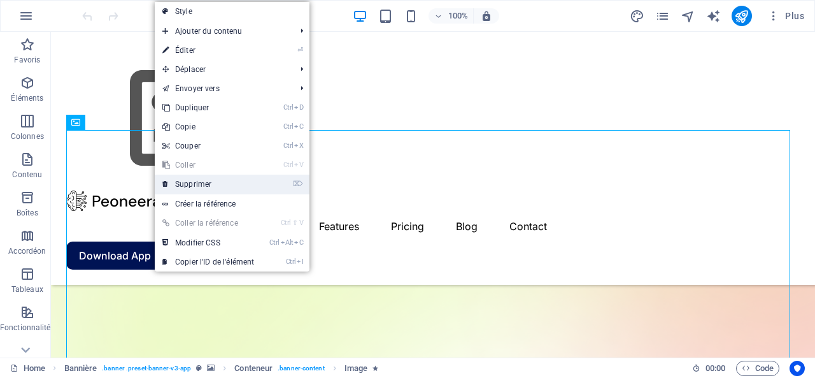
click at [192, 182] on link "⌦ Supprimer" at bounding box center [208, 184] width 107 height 19
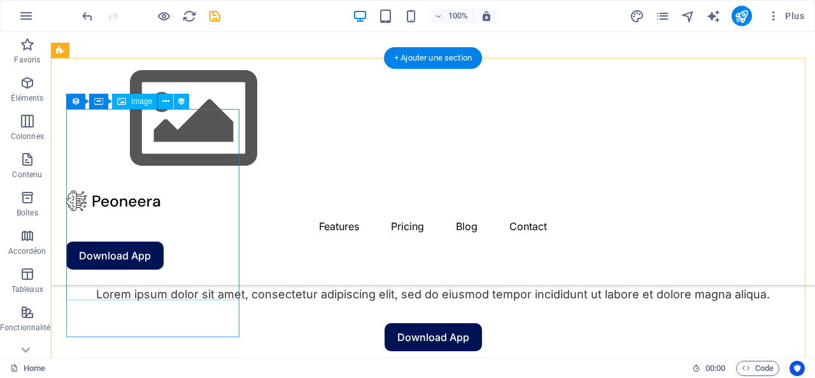
scroll to position [446, 0]
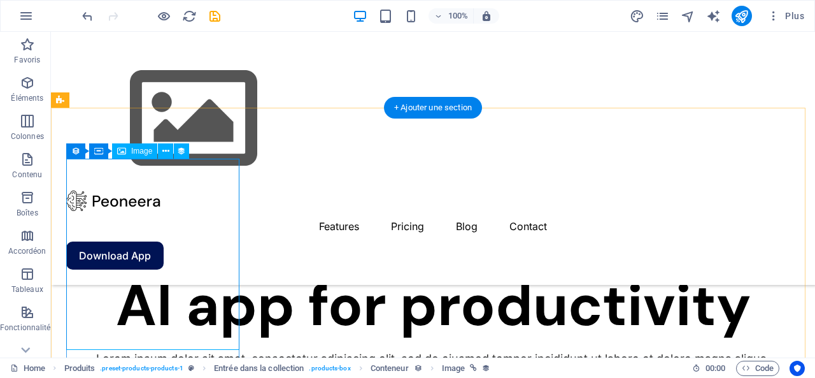
scroll to position [382, 0]
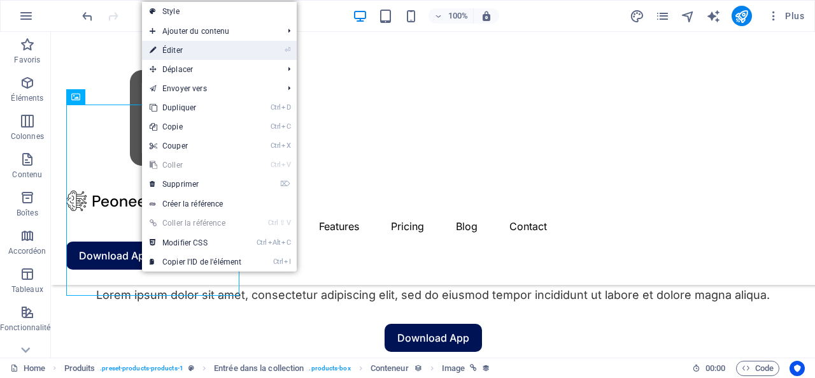
click at [200, 48] on link "⏎ Éditer" at bounding box center [195, 50] width 107 height 19
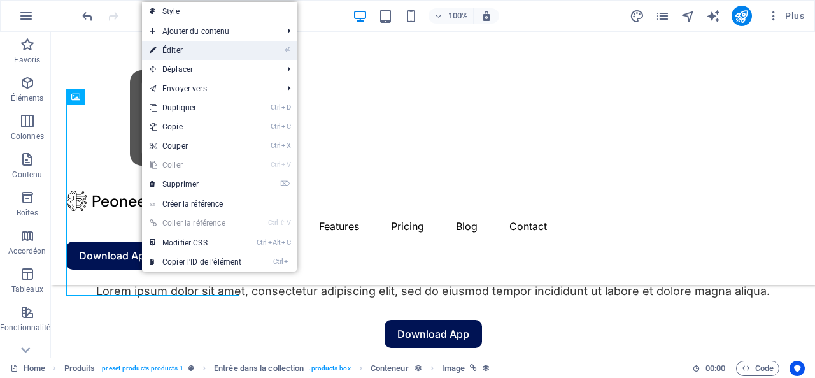
select select "px"
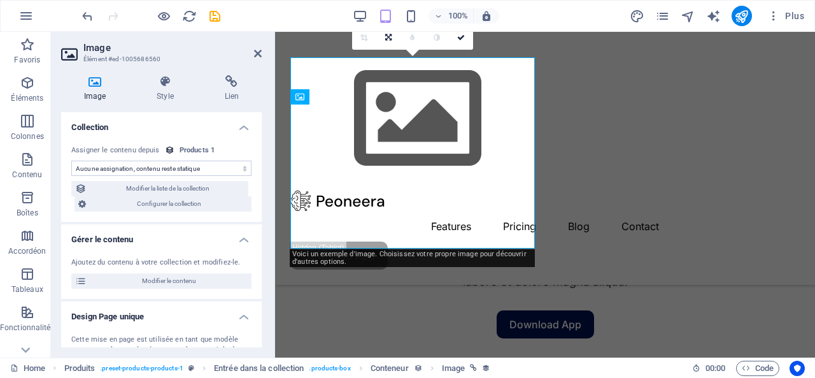
select select "image"
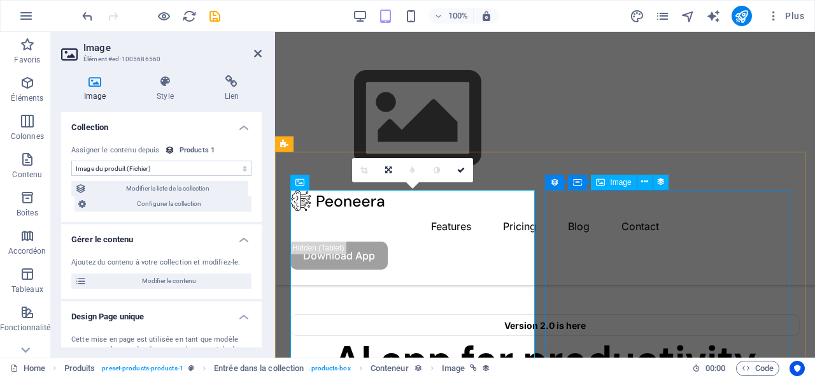
scroll to position [255, 0]
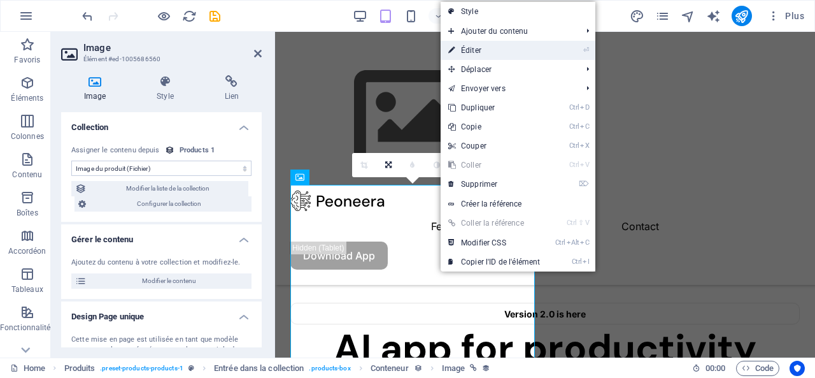
click at [483, 48] on link "⏎ Éditer" at bounding box center [494, 50] width 107 height 19
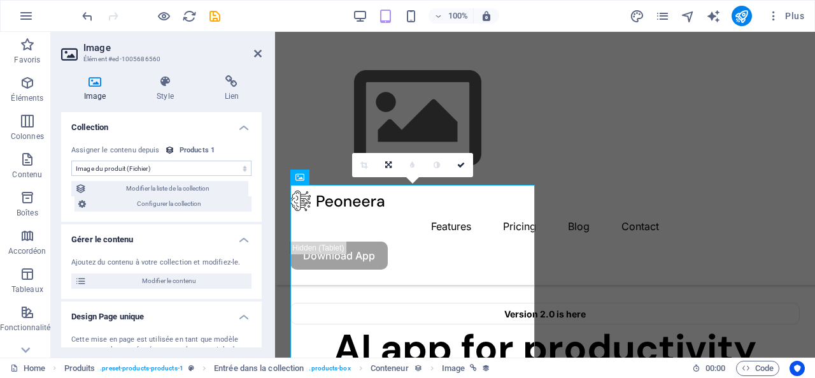
click at [92, 77] on icon at bounding box center [95, 81] width 68 height 13
drag, startPoint x: 366, startPoint y: 111, endPoint x: 675, endPoint y: 74, distance: 311.2
click at [675, 74] on div at bounding box center [545, 118] width 510 height 143
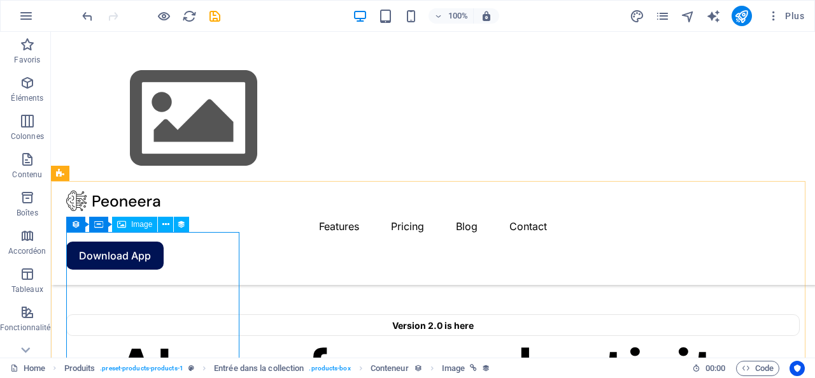
click at [136, 225] on span "Image" at bounding box center [141, 224] width 21 height 8
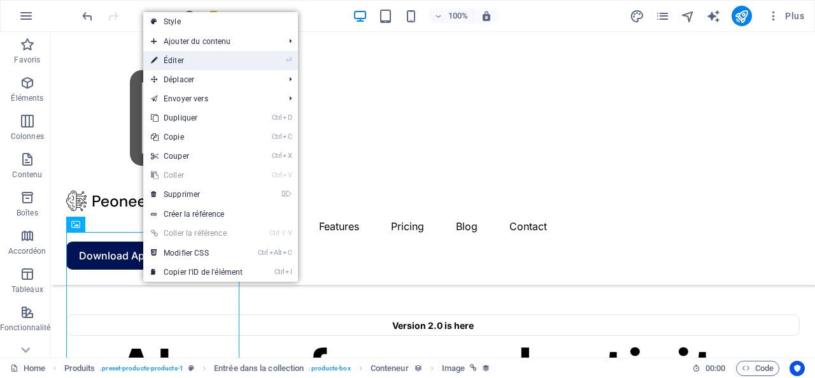
click at [187, 62] on link "⏎ Éditer" at bounding box center [196, 60] width 107 height 19
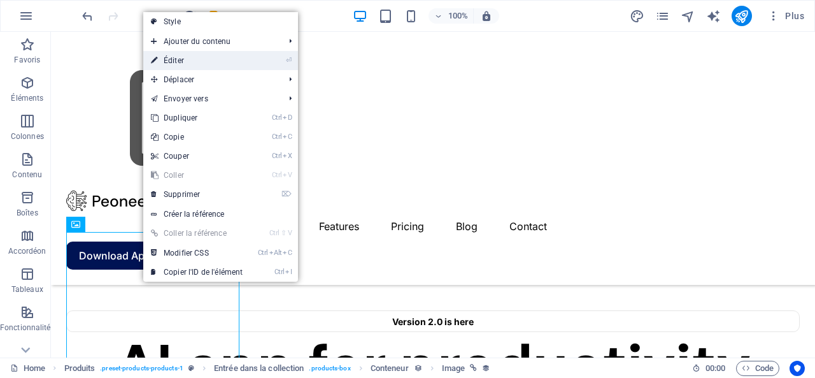
select select "image"
select select "px"
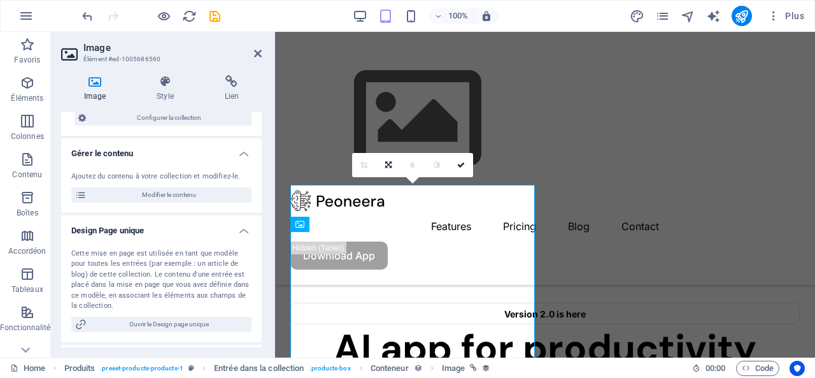
scroll to position [0, 0]
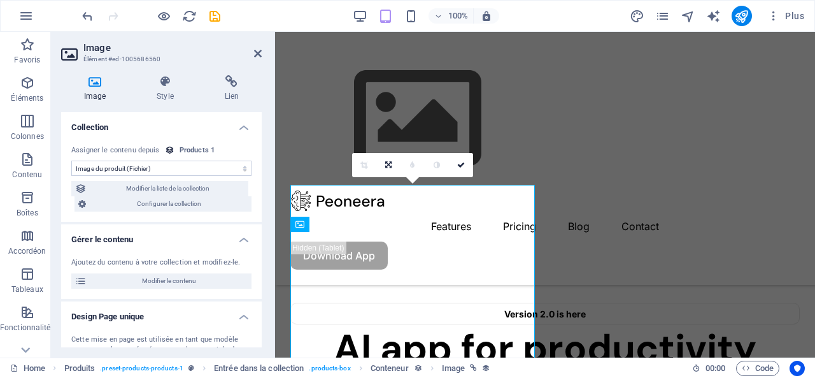
click at [97, 80] on icon at bounding box center [95, 81] width 68 height 13
click at [194, 162] on select "Aucune assignation, contenu reste statique Créé le (Date) Mis à jour le (Date) …" at bounding box center [161, 168] width 180 height 15
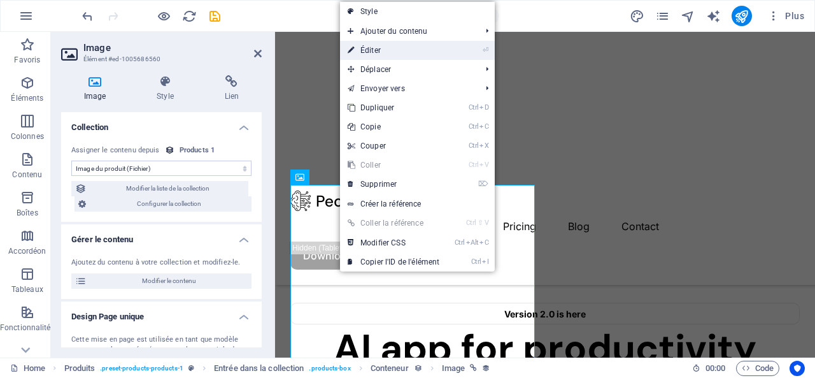
click at [383, 50] on link "⏎ Éditer" at bounding box center [393, 50] width 107 height 19
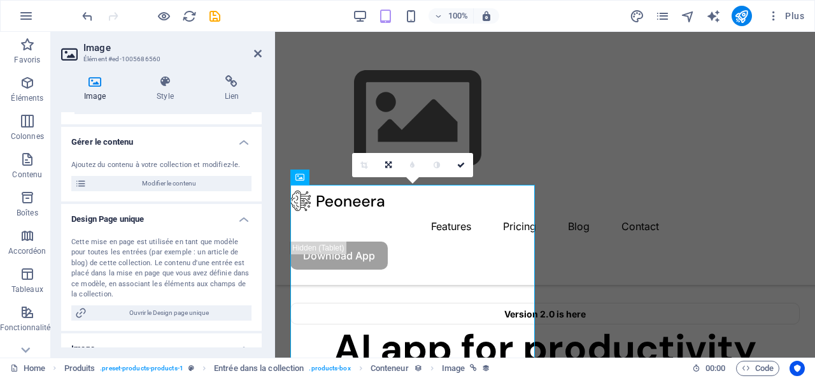
scroll to position [22, 0]
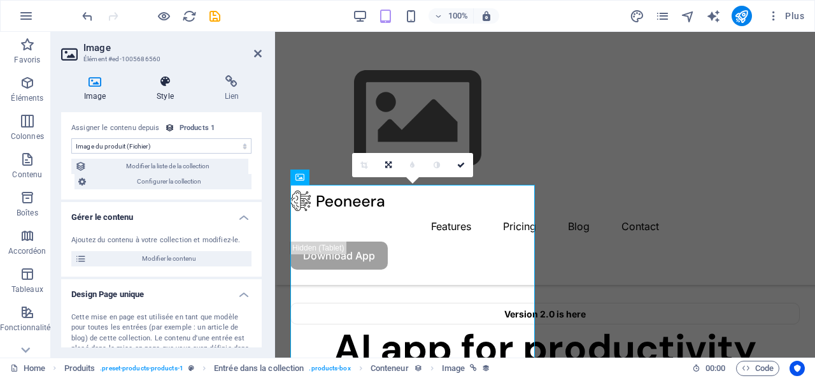
click at [169, 91] on h4 "Style" at bounding box center [168, 88] width 68 height 27
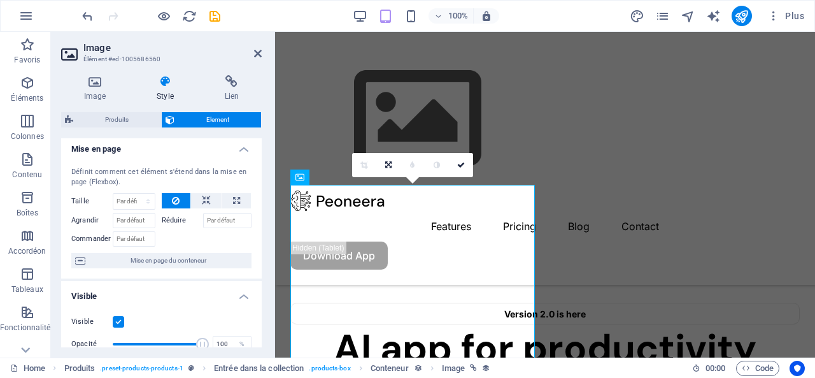
scroll to position [0, 0]
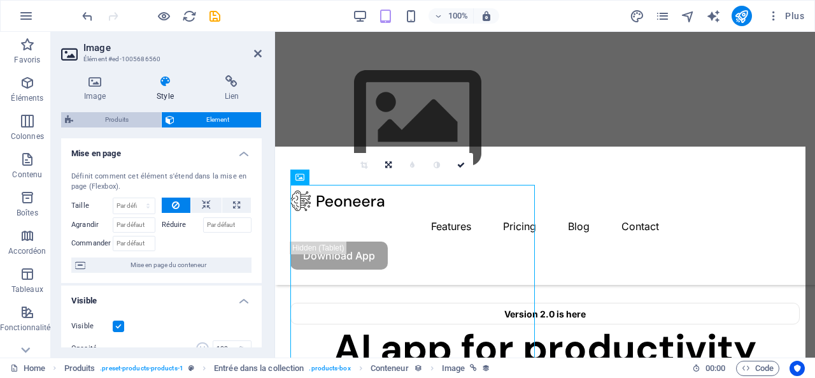
click at [115, 120] on span "Produits" at bounding box center [117, 119] width 80 height 15
select select "rem"
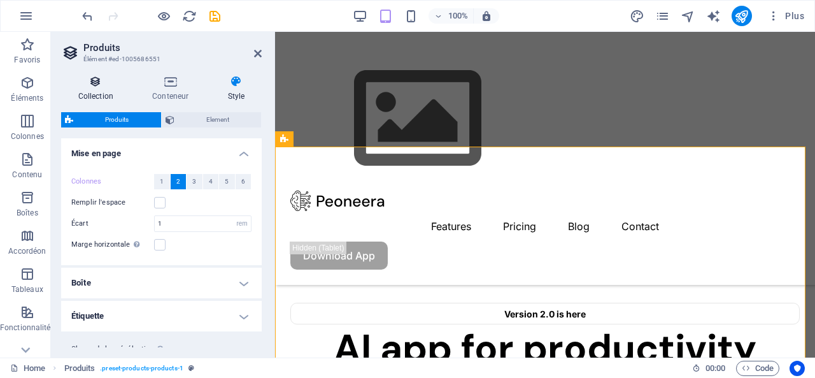
click at [92, 87] on icon at bounding box center [95, 81] width 69 height 13
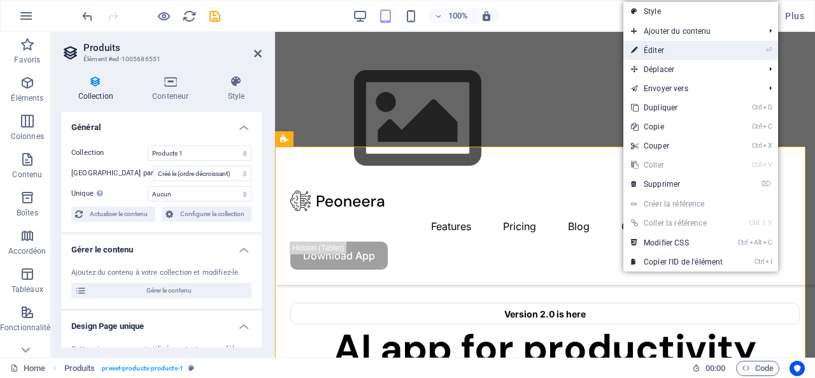
click at [660, 48] on link "⏎ Éditer" at bounding box center [677, 50] width 107 height 19
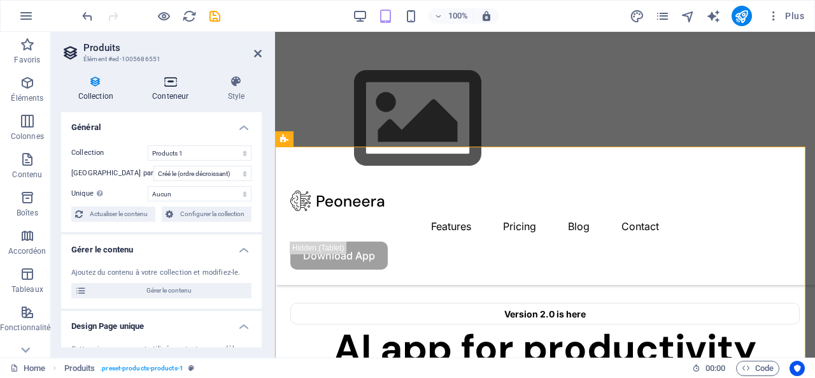
click at [175, 87] on icon at bounding box center [171, 81] width 70 height 13
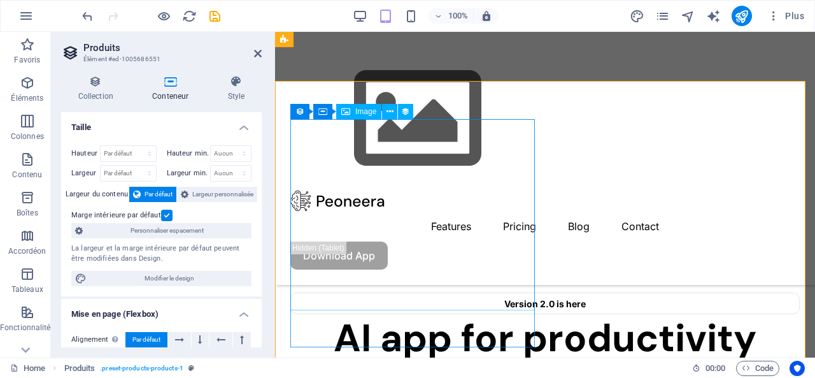
scroll to position [255, 0]
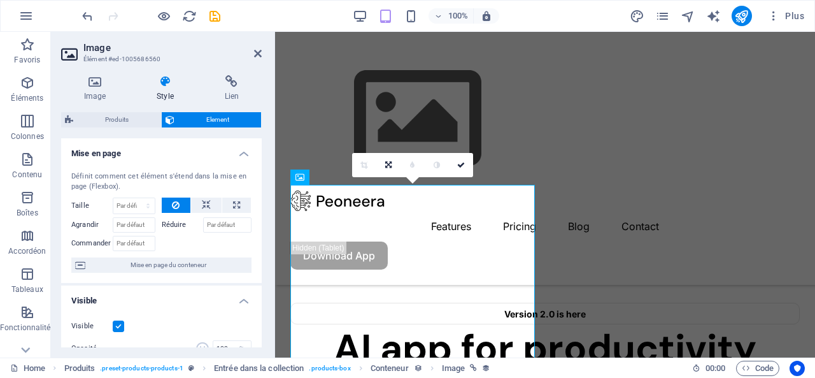
click at [243, 150] on h4 "Mise en page" at bounding box center [161, 149] width 201 height 23
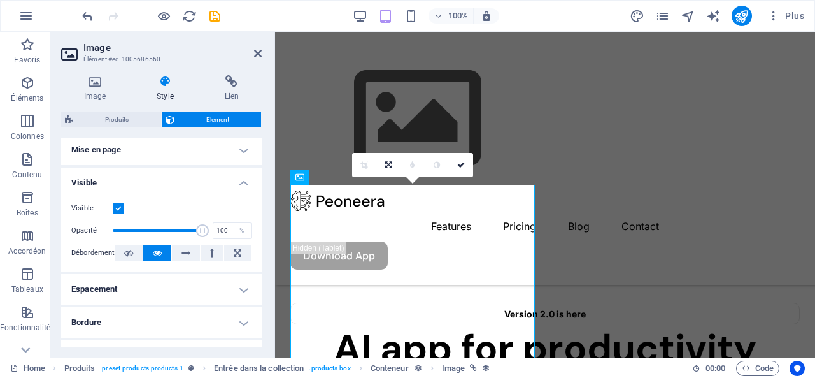
scroll to position [0, 0]
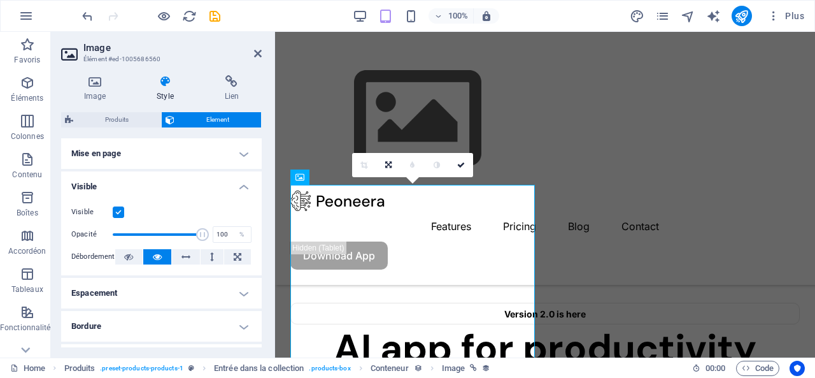
click at [71, 50] on icon at bounding box center [70, 54] width 19 height 20
click at [96, 46] on h2 "Image" at bounding box center [172, 47] width 178 height 11
click at [201, 118] on span "Element" at bounding box center [218, 119] width 80 height 15
click at [232, 82] on icon at bounding box center [232, 81] width 60 height 13
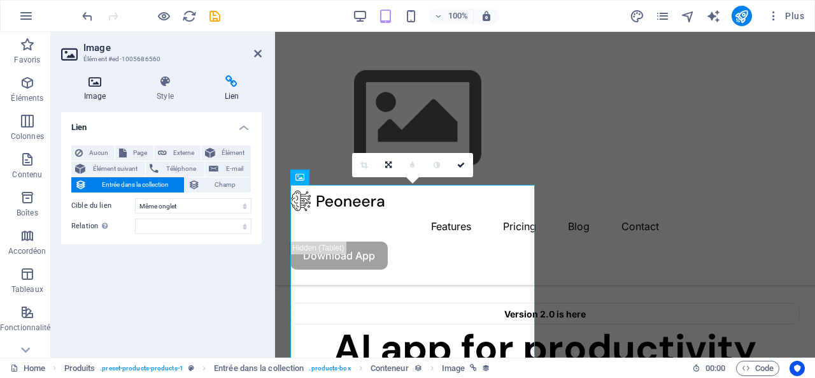
click at [96, 83] on icon at bounding box center [95, 81] width 68 height 13
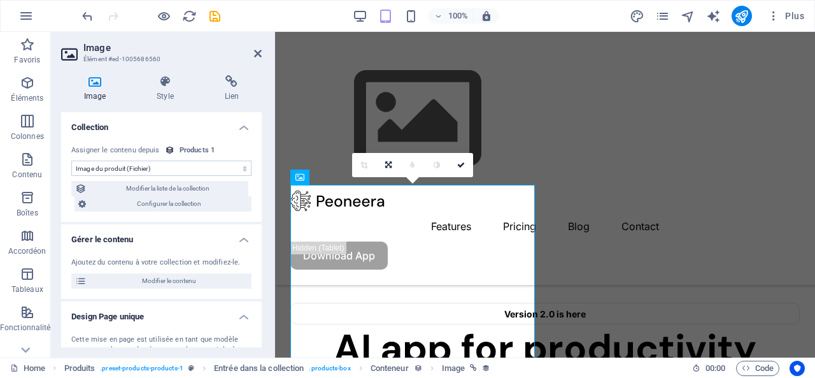
drag, startPoint x: 96, startPoint y: 78, endPoint x: 84, endPoint y: 77, distance: 11.5
click at [84, 77] on icon at bounding box center [95, 81] width 68 height 13
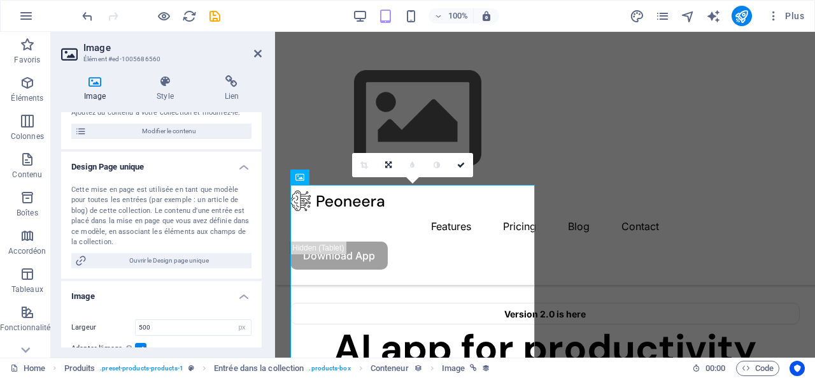
scroll to position [86, 0]
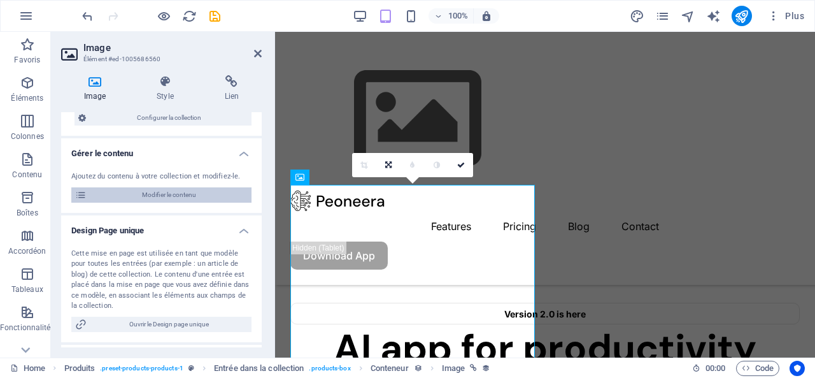
click at [154, 192] on span "Modifier le contenu" at bounding box center [168, 194] width 157 height 15
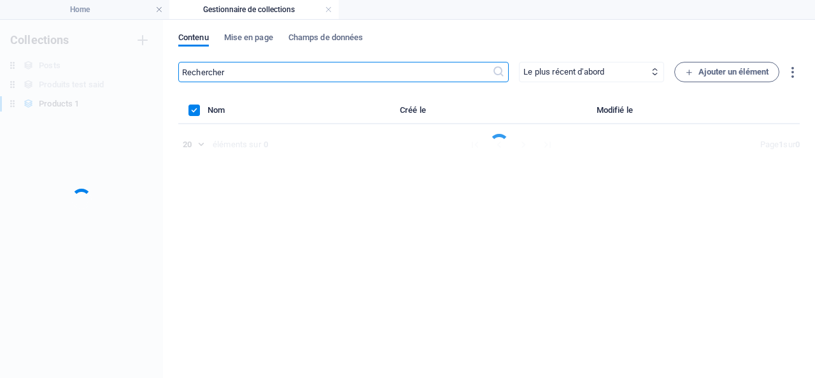
scroll to position [0, 0]
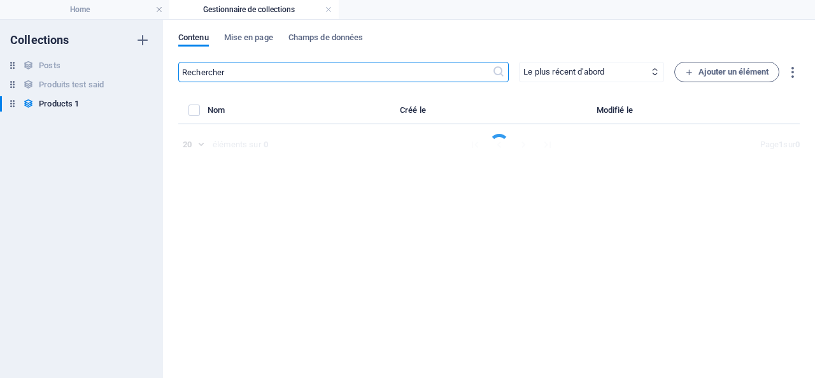
select select "Out of stock"
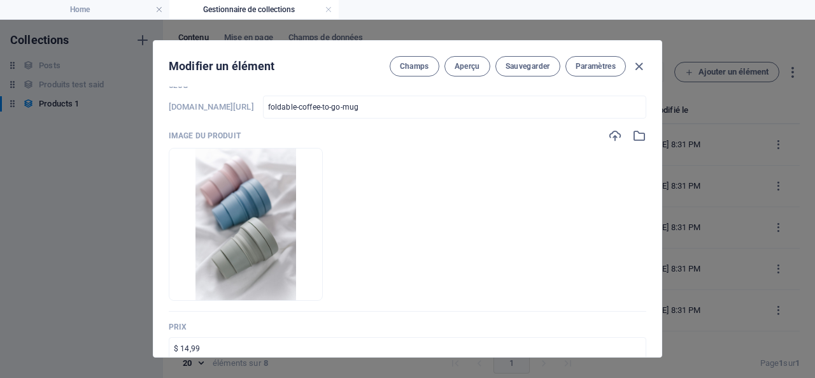
scroll to position [64, 0]
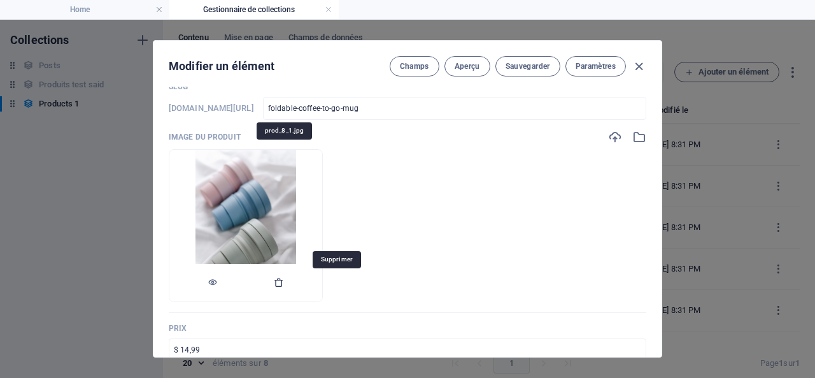
click at [284, 282] on icon "button" at bounding box center [279, 282] width 10 height 10
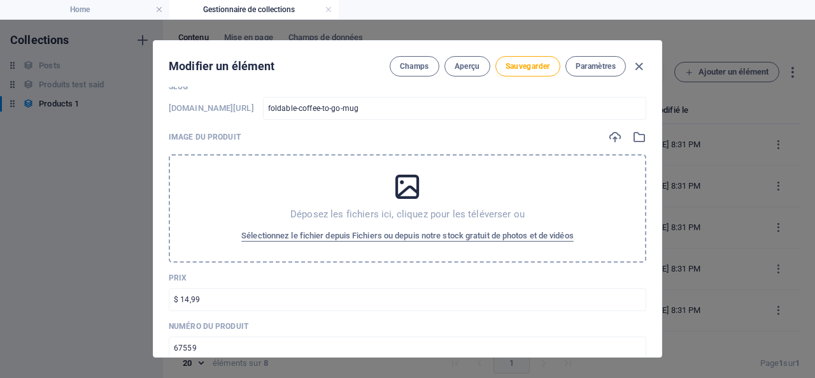
click at [406, 188] on icon at bounding box center [408, 187] width 32 height 32
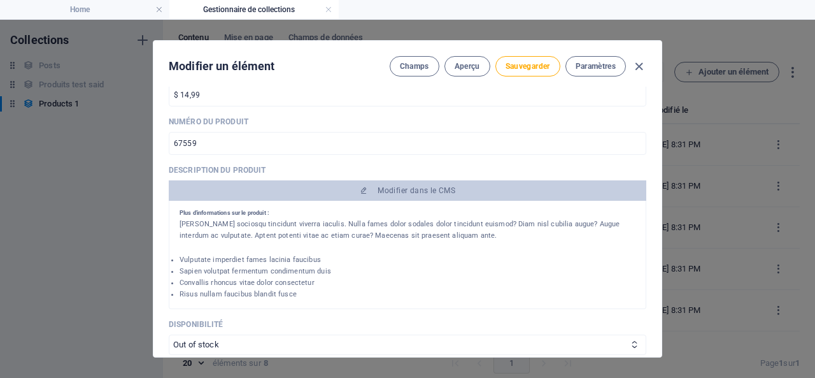
scroll to position [65, 0]
click at [522, 66] on span "Sauvegarder" at bounding box center [528, 66] width 45 height 10
click at [464, 64] on span "Aperçu" at bounding box center [467, 66] width 25 height 10
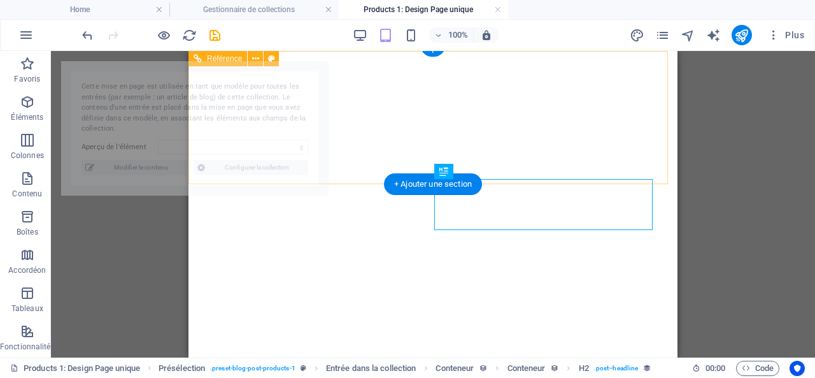
select select "68ded3036bf475346f03a5cf"
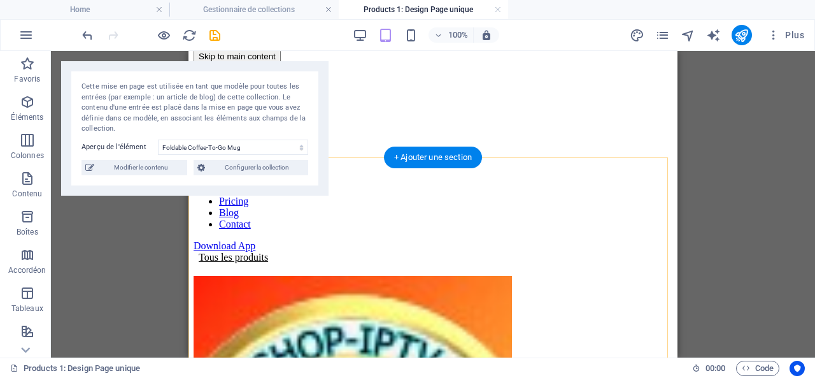
scroll to position [0, 0]
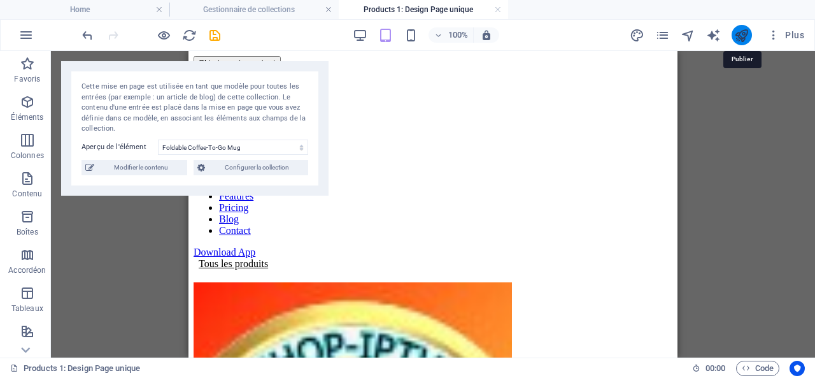
click at [737, 31] on icon "publish" at bounding box center [741, 35] width 15 height 15
click at [743, 31] on icon "publish" at bounding box center [741, 35] width 15 height 15
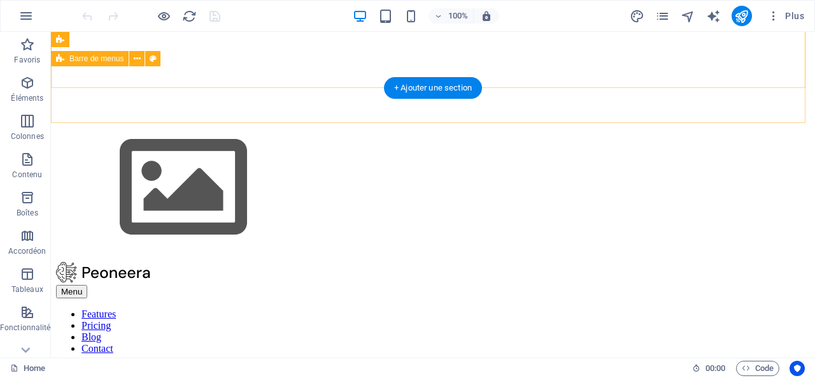
scroll to position [318, 0]
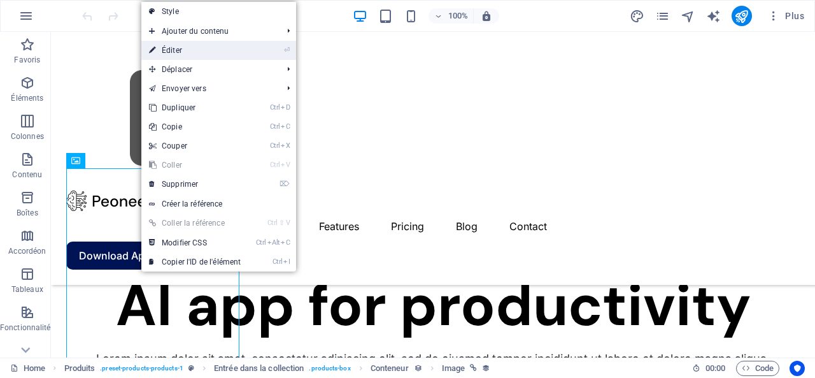
click at [175, 46] on link "⏎ Éditer" at bounding box center [194, 50] width 107 height 19
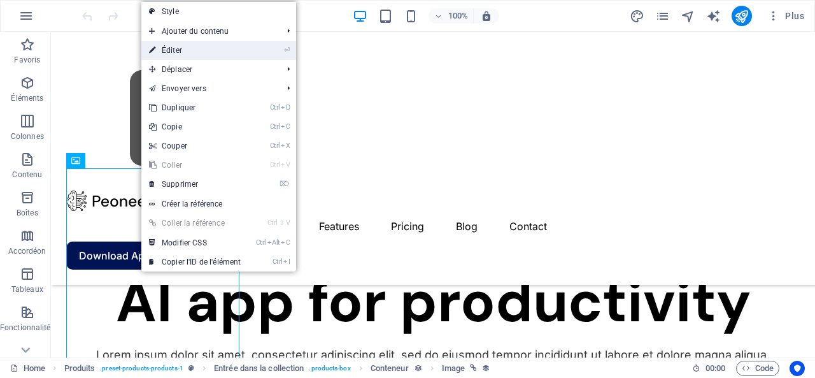
select select "px"
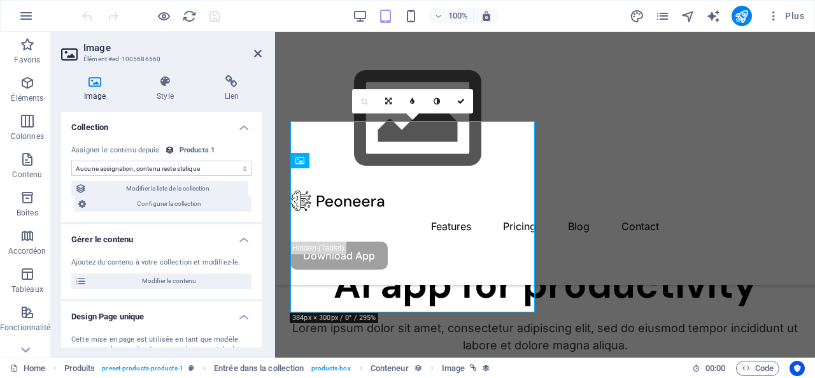
select select "image"
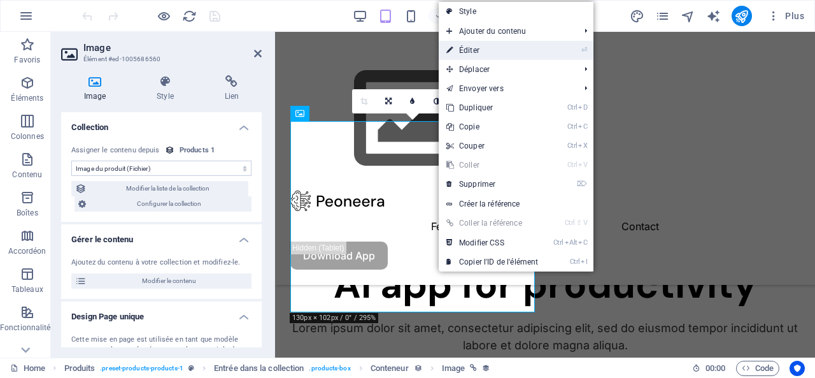
click at [480, 48] on link "⏎ Éditer" at bounding box center [492, 50] width 107 height 19
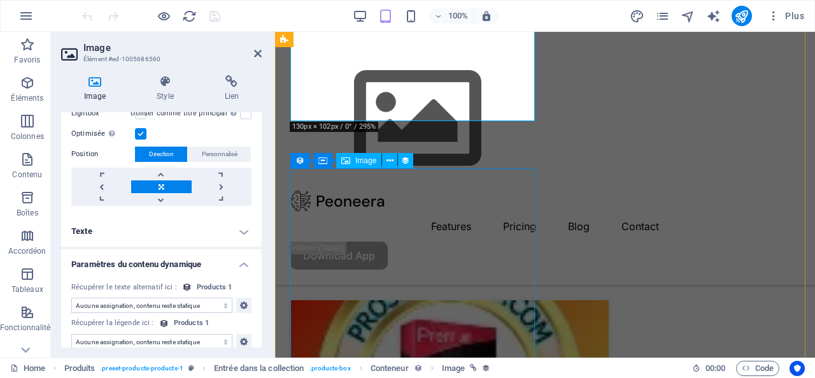
scroll to position [382, 0]
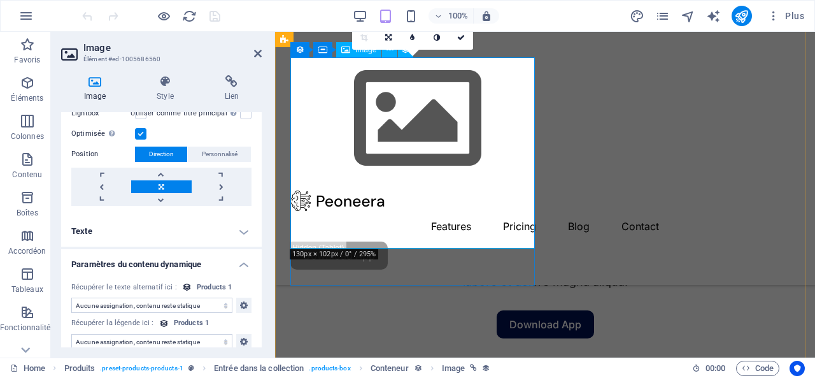
click at [90, 84] on icon at bounding box center [95, 81] width 68 height 13
click at [92, 83] on icon at bounding box center [95, 81] width 68 height 13
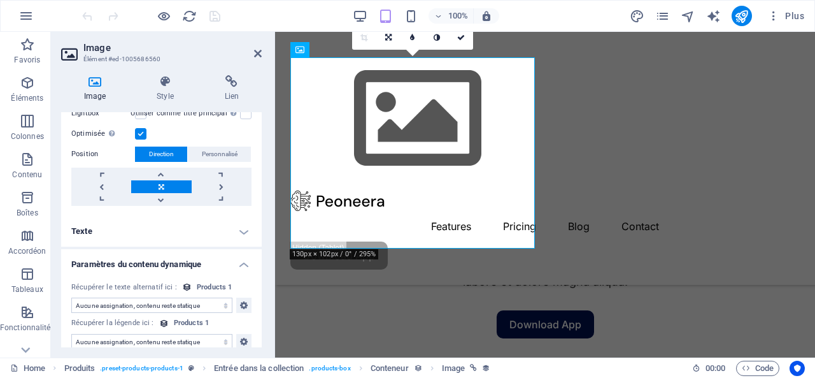
click at [92, 83] on icon at bounding box center [95, 81] width 68 height 13
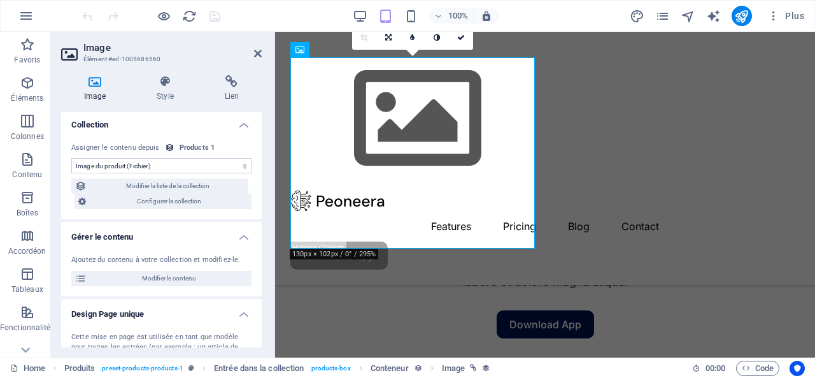
scroll to position [0, 0]
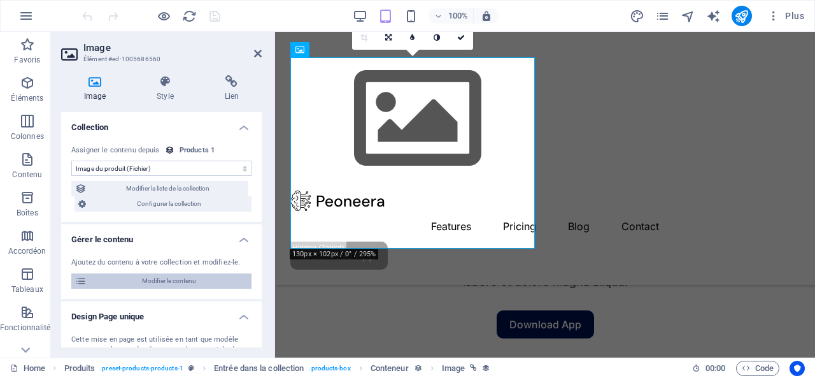
click at [175, 279] on span "Modifier le contenu" at bounding box center [168, 280] width 157 height 15
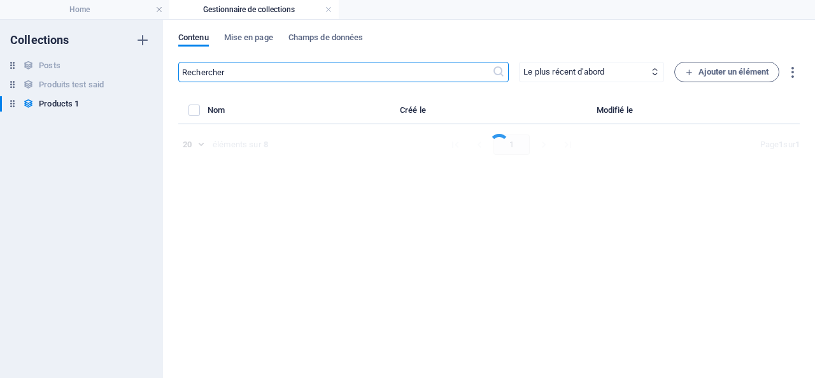
select select "Out of stock"
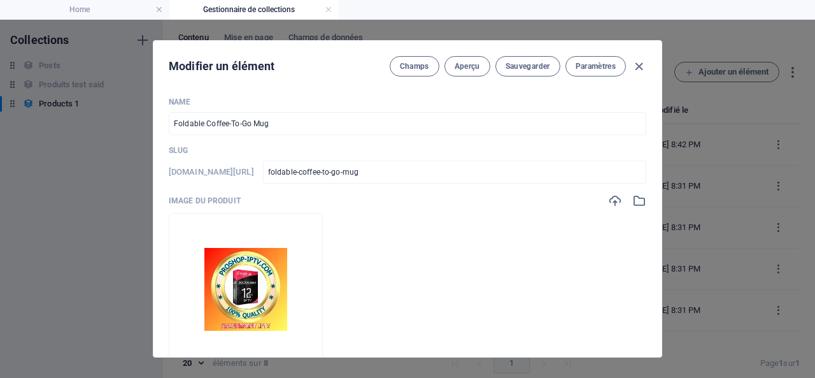
scroll to position [64, 0]
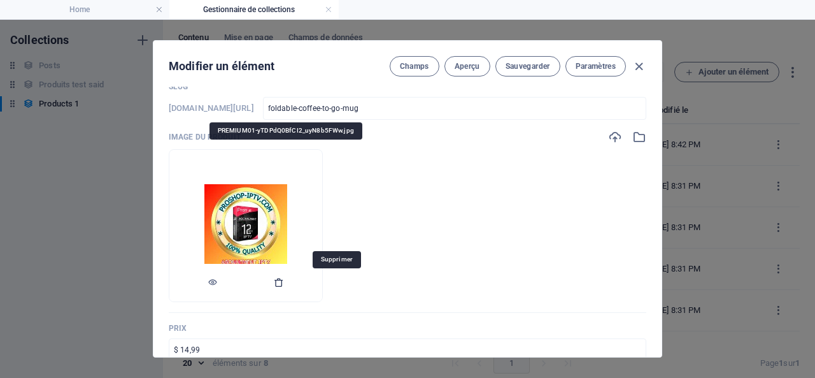
click at [284, 282] on icon "button" at bounding box center [279, 282] width 10 height 10
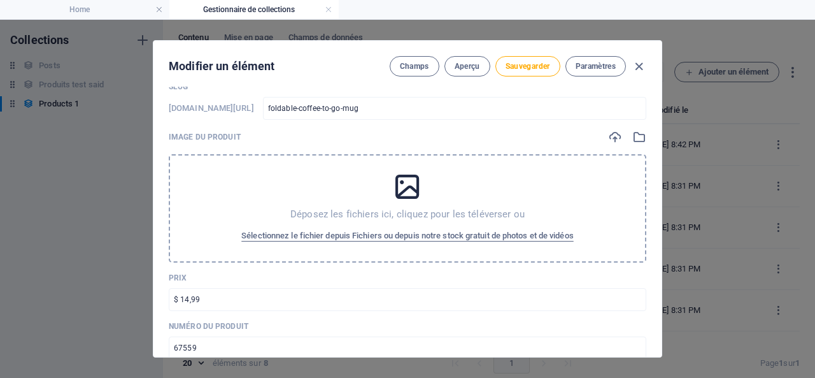
click at [396, 195] on icon at bounding box center [408, 187] width 32 height 32
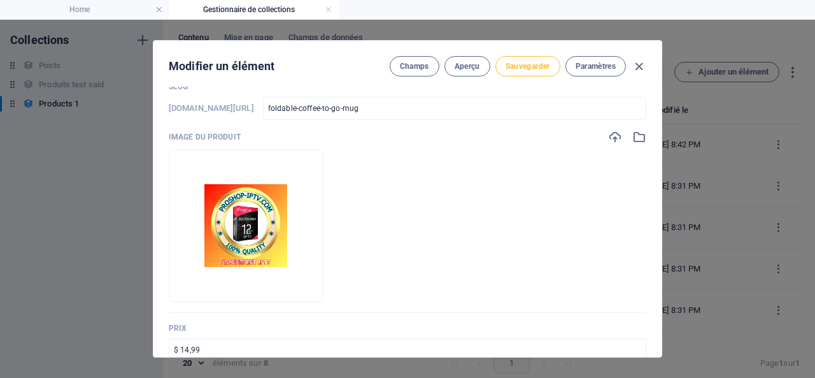
click at [520, 66] on span "Sauvegarder" at bounding box center [528, 66] width 45 height 10
click at [467, 64] on span "Aperçu" at bounding box center [467, 66] width 25 height 10
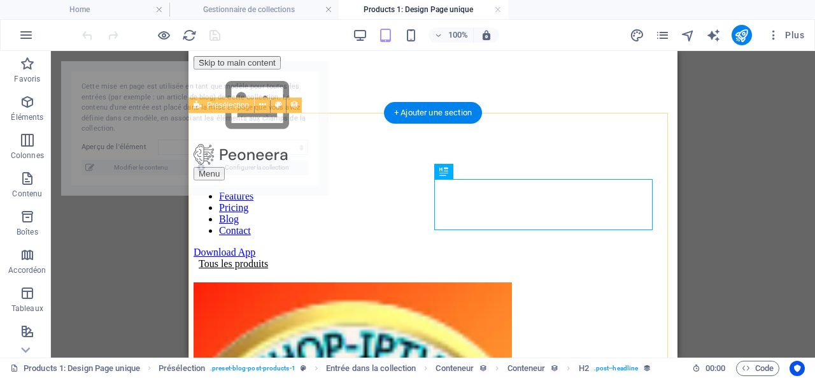
scroll to position [71, 0]
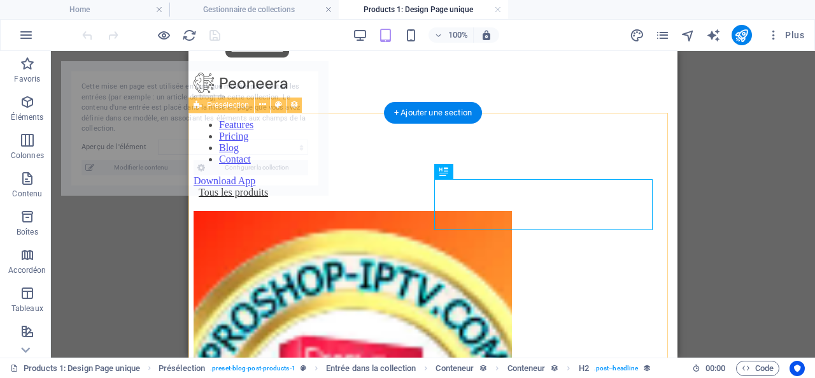
select select "68ded3036bf475346f03a5cf"
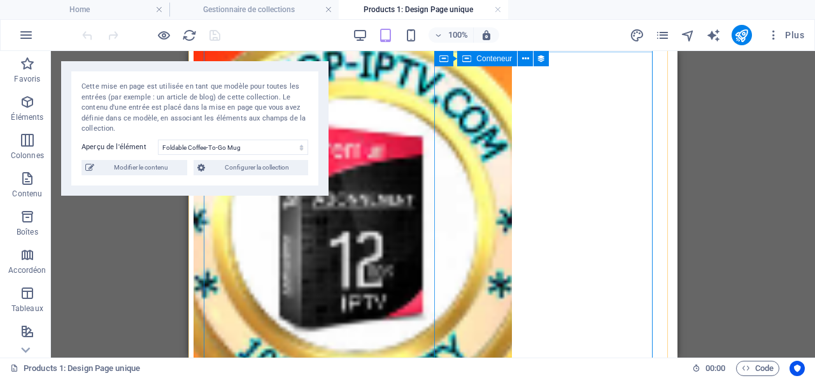
scroll to position [262, 0]
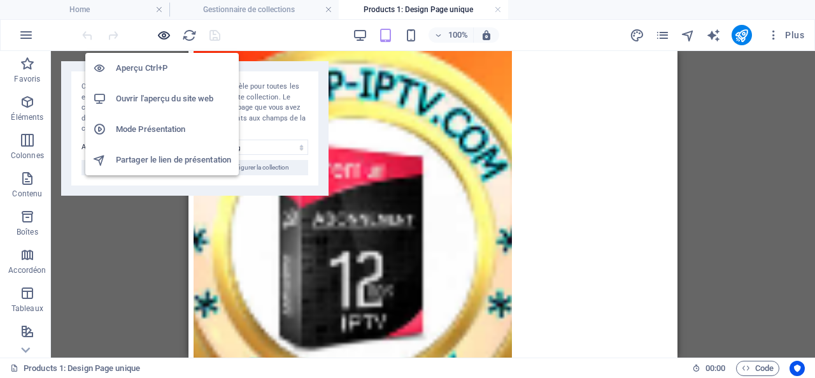
click at [164, 33] on icon "button" at bounding box center [164, 35] width 15 height 15
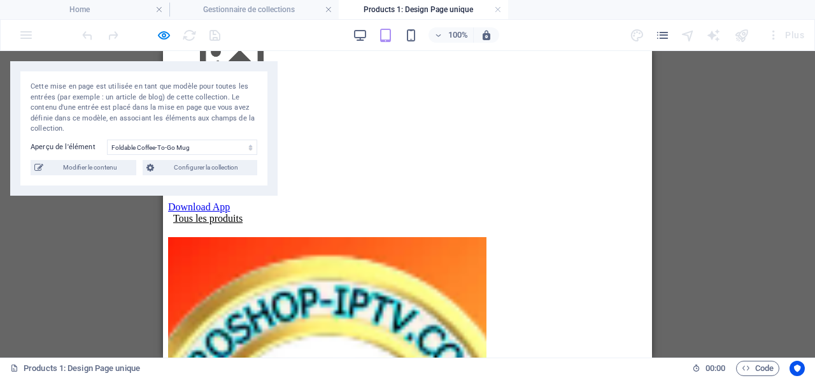
scroll to position [0, 0]
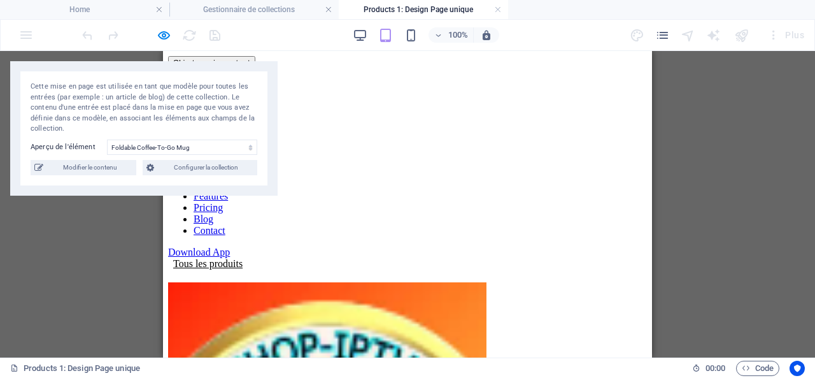
click at [743, 34] on div at bounding box center [742, 35] width 20 height 20
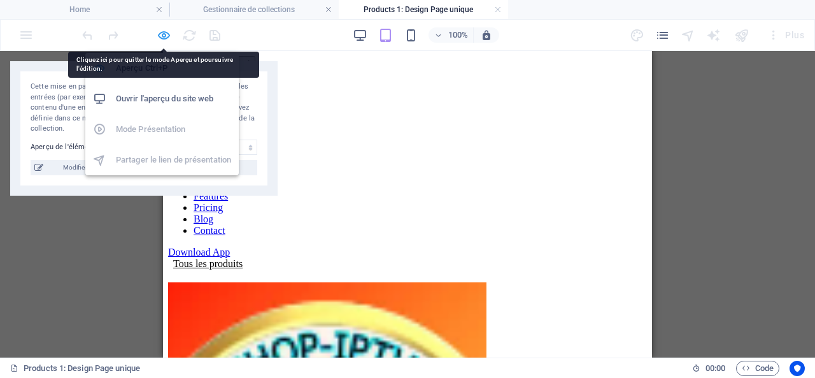
click at [163, 35] on icon "button" at bounding box center [164, 35] width 15 height 15
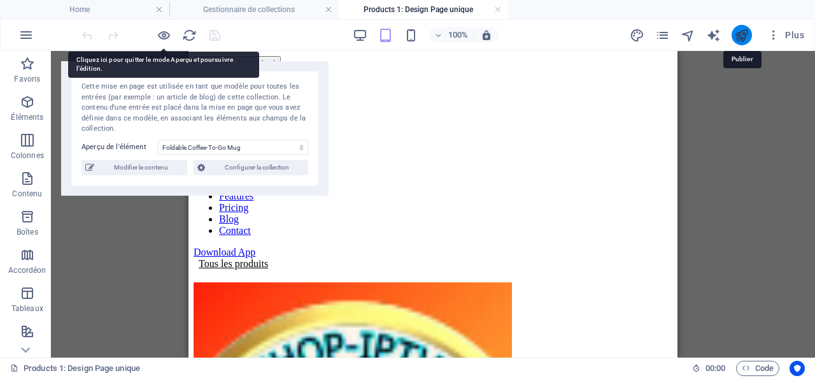
click at [744, 31] on icon "publish" at bounding box center [741, 35] width 15 height 15
